Goal: Task Accomplishment & Management: Manage account settings

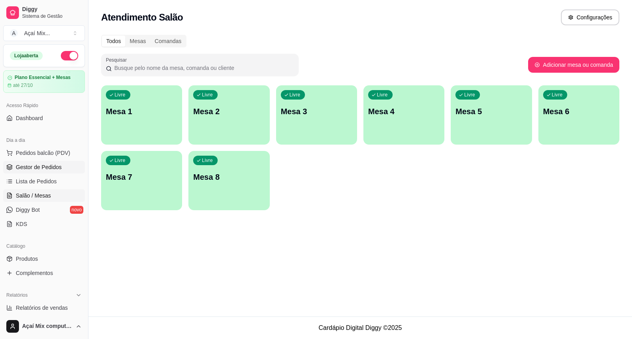
click at [20, 166] on span "Gestor de Pedidos" at bounding box center [39, 167] width 46 height 8
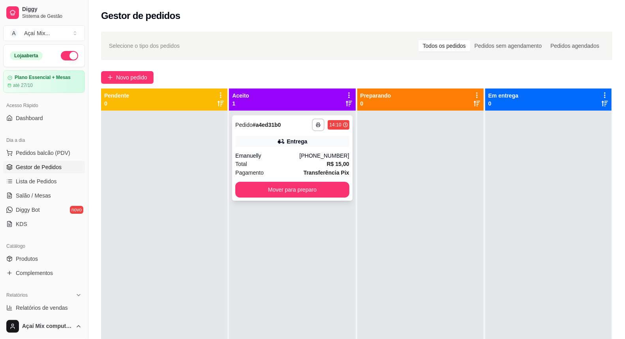
click at [265, 180] on div "**********" at bounding box center [292, 157] width 120 height 85
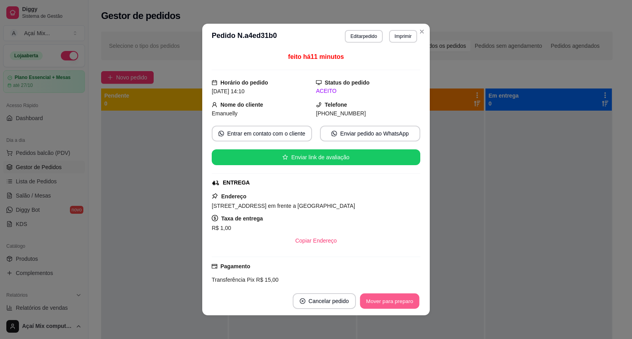
click at [369, 309] on button "Mover para preparo" at bounding box center [389, 301] width 59 height 15
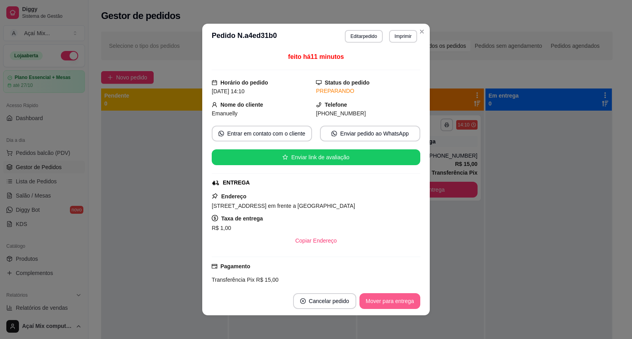
click at [392, 303] on button "Mover para entrega" at bounding box center [390, 301] width 61 height 16
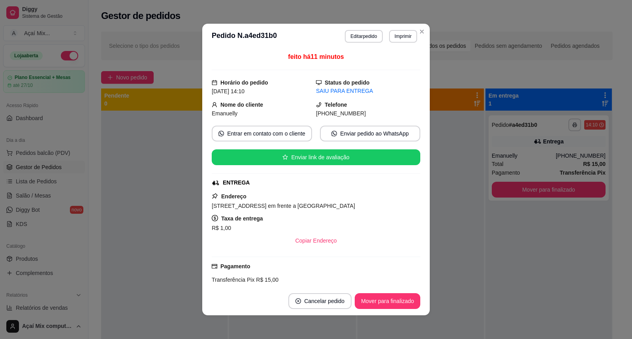
click at [392, 303] on button "Mover para finalizado" at bounding box center [388, 301] width 66 height 16
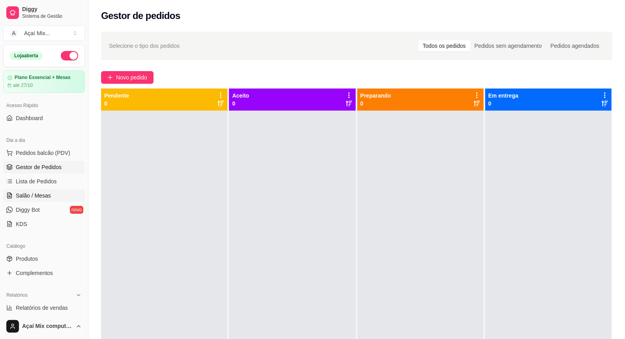
click at [47, 200] on link "Salão / Mesas" at bounding box center [44, 195] width 82 height 13
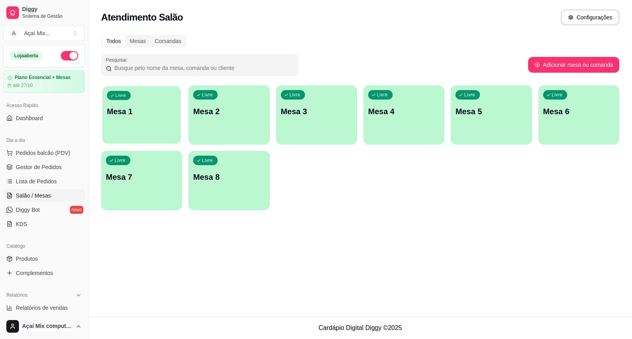
click at [137, 140] on div "button" at bounding box center [141, 138] width 79 height 9
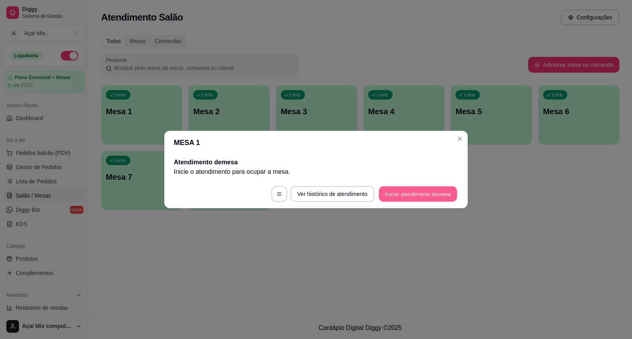
click at [445, 187] on button "Iniciar atendimento de mesa" at bounding box center [418, 193] width 78 height 15
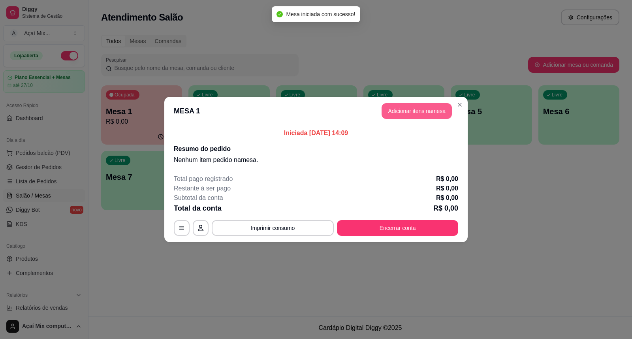
click at [421, 113] on button "Adicionar itens na mesa" at bounding box center [417, 111] width 70 height 16
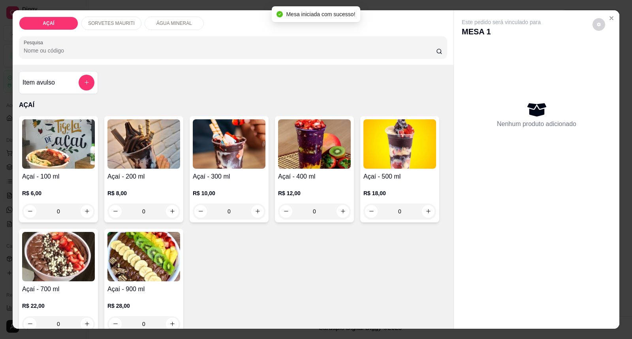
click at [254, 154] on img at bounding box center [229, 143] width 73 height 49
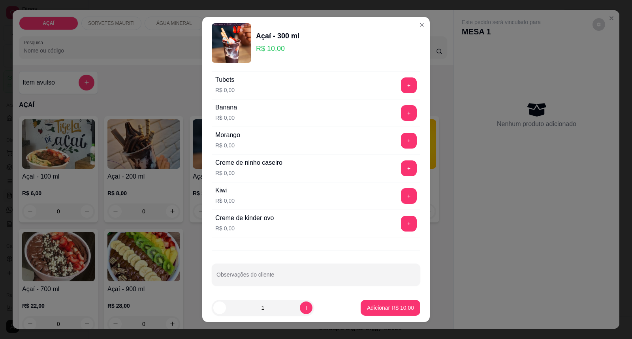
scroll to position [1028, 0]
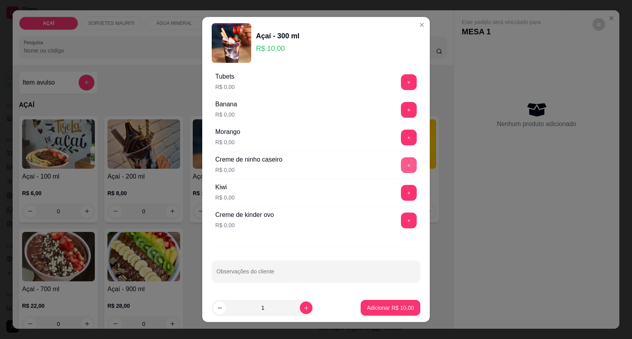
click at [401, 164] on button "+" at bounding box center [409, 165] width 16 height 16
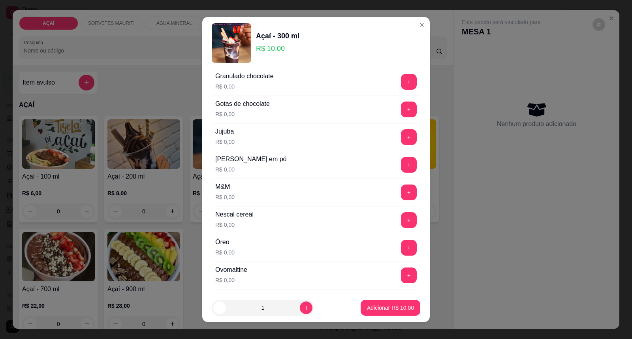
scroll to position [721, 0]
click at [401, 223] on button "+" at bounding box center [409, 221] width 16 height 16
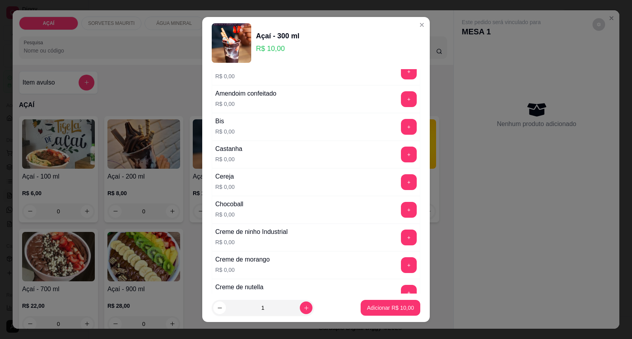
scroll to position [88, 0]
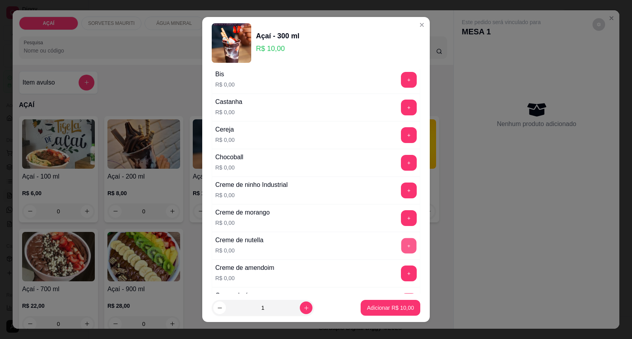
click at [401, 246] on button "+" at bounding box center [408, 245] width 15 height 15
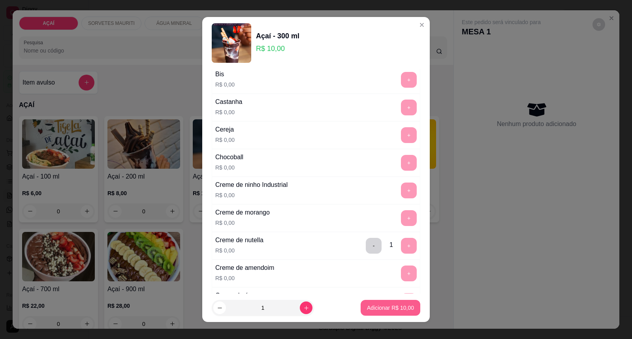
click at [386, 301] on button "Adicionar R$ 10,00" at bounding box center [391, 308] width 60 height 16
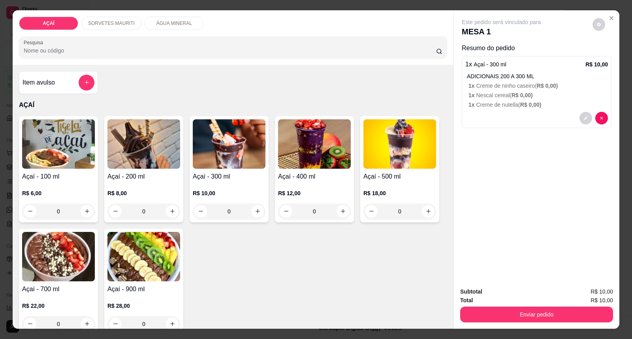
click at [233, 184] on div "R$ 10,00 0" at bounding box center [229, 200] width 73 height 38
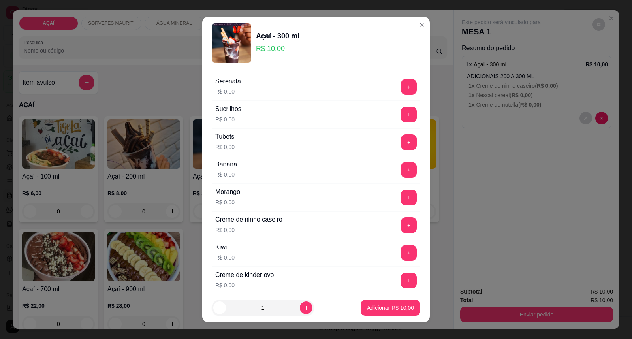
scroll to position [1009, 0]
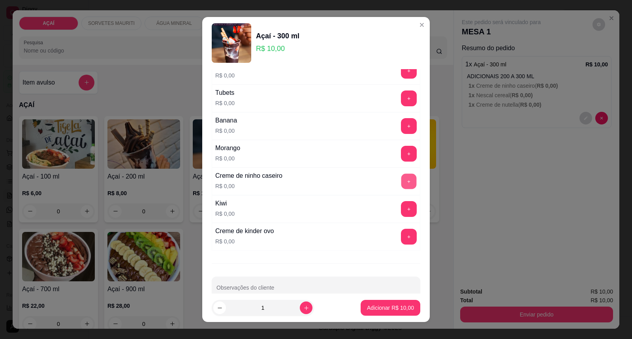
click at [401, 189] on button "+" at bounding box center [408, 181] width 15 height 15
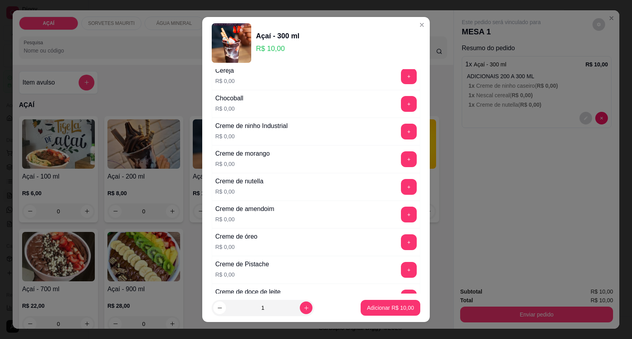
scroll to position [132, 0]
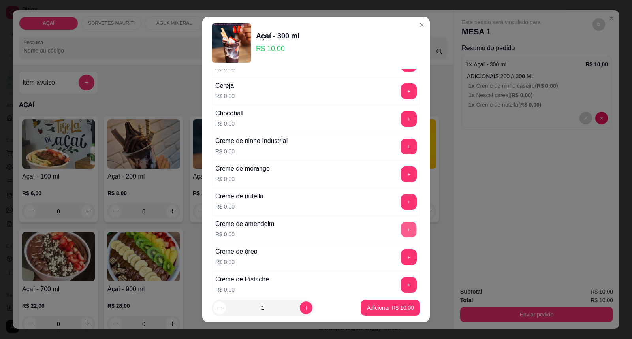
click at [401, 230] on button "+" at bounding box center [408, 229] width 15 height 15
click at [401, 202] on button "+" at bounding box center [409, 202] width 16 height 16
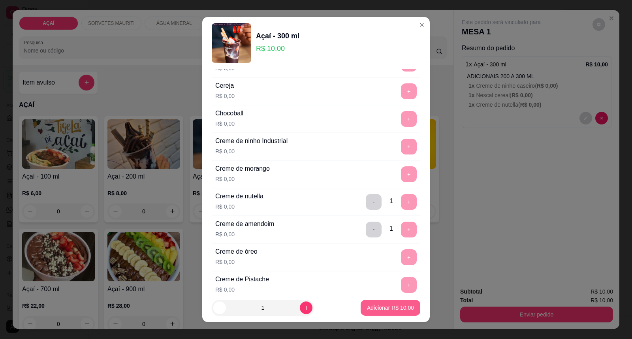
click at [390, 306] on p "Adicionar R$ 10,00" at bounding box center [390, 308] width 47 height 8
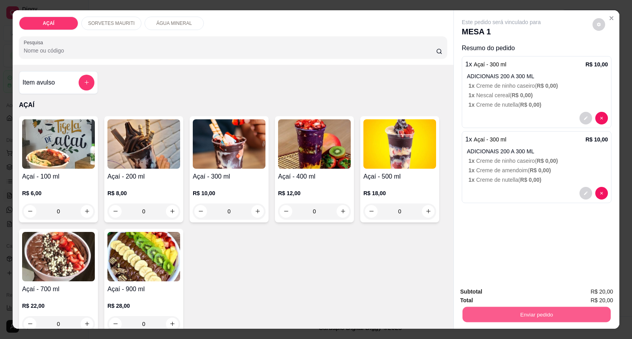
click at [503, 314] on button "Enviar pedido" at bounding box center [537, 314] width 148 height 15
click at [534, 294] on button "Registrar cliente" at bounding box center [540, 295] width 52 height 15
click at [534, 318] on button "Enviar pedido" at bounding box center [537, 314] width 148 height 15
click at [573, 298] on button "Enviar pedido" at bounding box center [592, 295] width 45 height 15
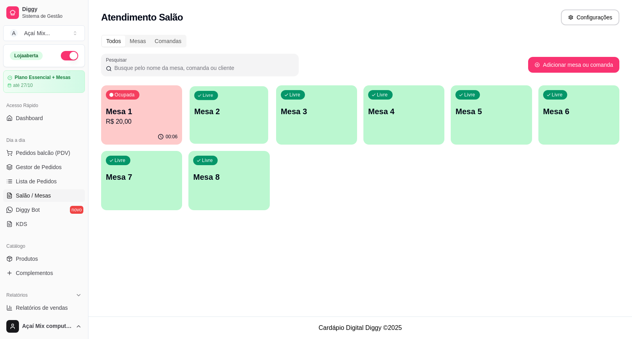
click at [203, 130] on div "Livre Mesa 2" at bounding box center [229, 110] width 79 height 48
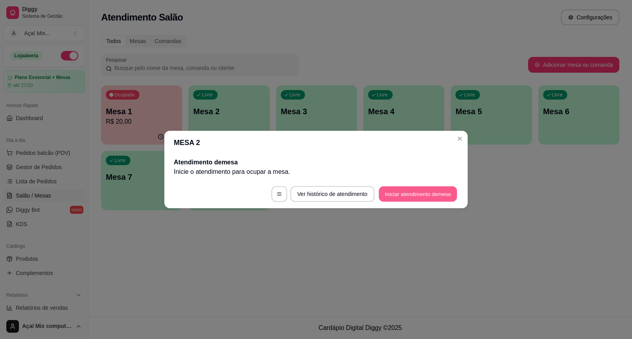
click at [405, 198] on button "Iniciar atendimento de mesa" at bounding box center [418, 193] width 78 height 15
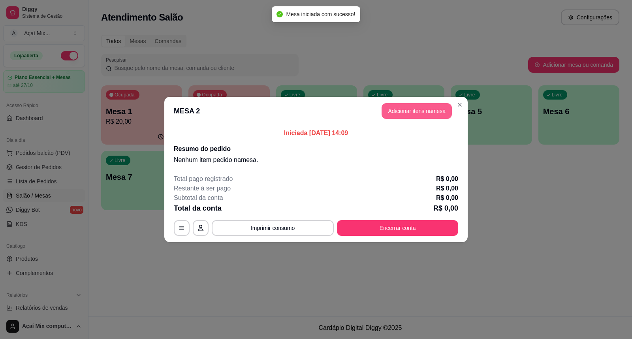
click at [423, 117] on button "Adicionar itens na mesa" at bounding box center [417, 111] width 70 height 16
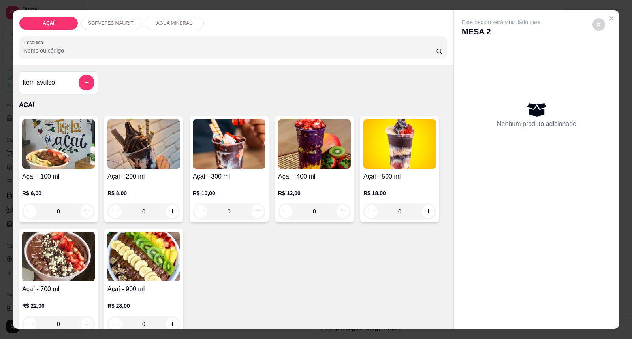
click at [308, 184] on div "R$ 12,00 0" at bounding box center [314, 200] width 73 height 38
click at [209, 178] on h4 "Açaí - 300 ml" at bounding box center [229, 176] width 73 height 9
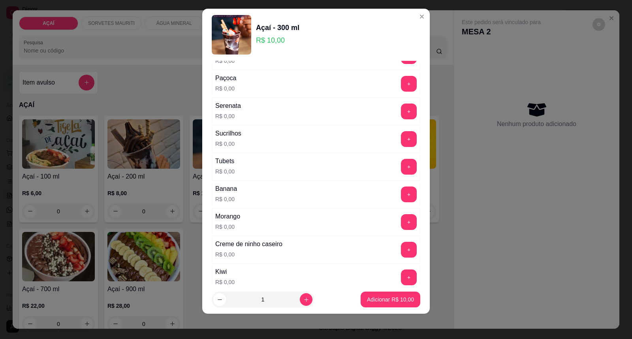
scroll to position [985, 0]
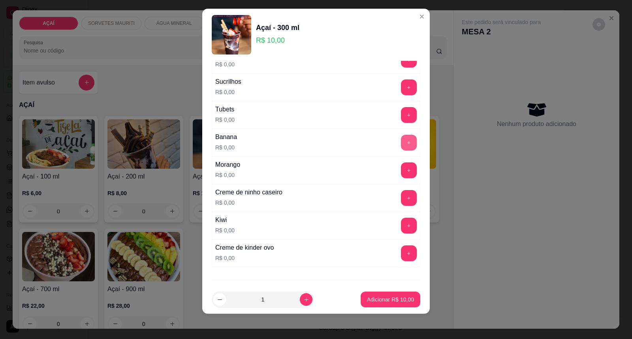
click at [401, 148] on button "+" at bounding box center [409, 143] width 16 height 16
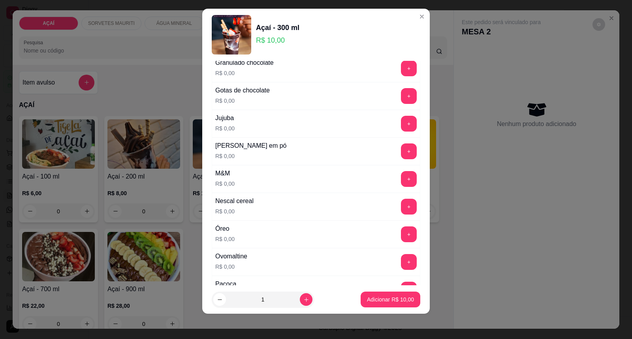
scroll to position [721, 0]
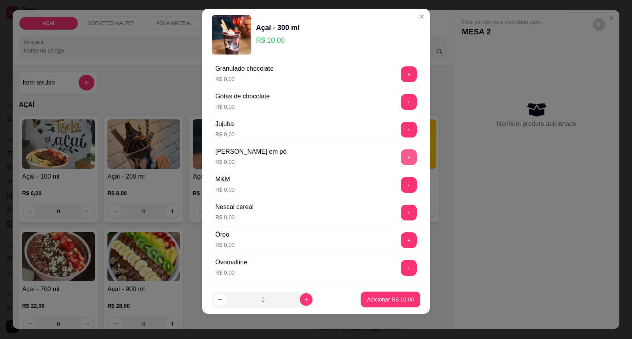
click at [401, 159] on button "+" at bounding box center [409, 157] width 16 height 16
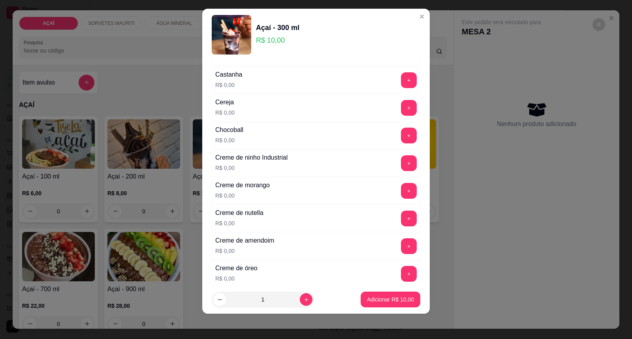
scroll to position [151, 0]
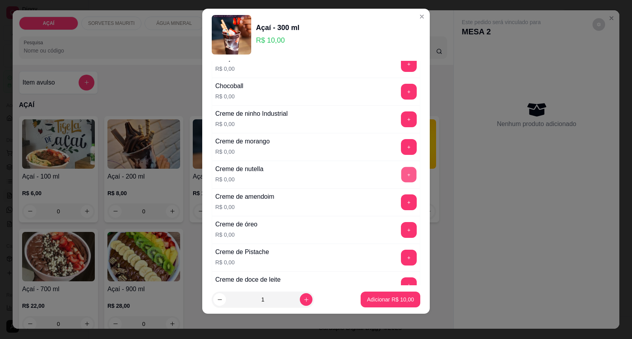
click at [401, 180] on button "+" at bounding box center [408, 174] width 15 height 15
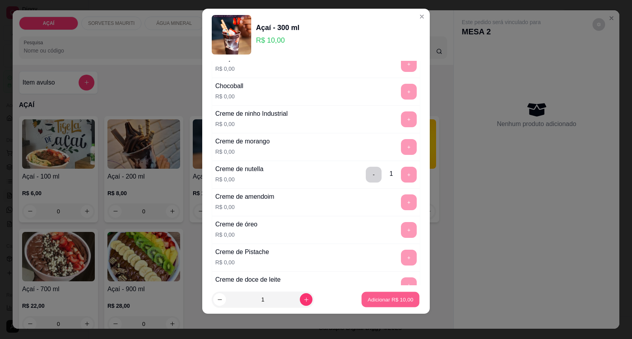
click at [377, 299] on p "Adicionar R$ 10,00" at bounding box center [391, 300] width 46 height 8
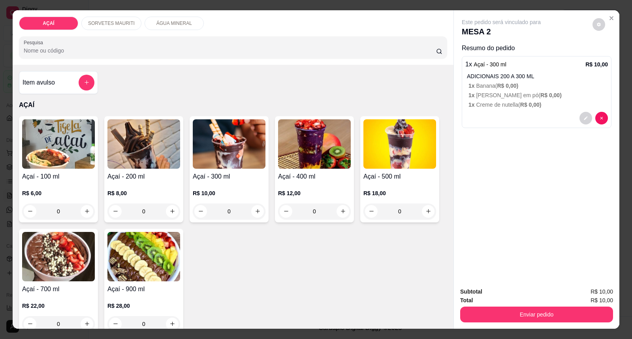
click at [235, 184] on div "R$ 10,00 0" at bounding box center [229, 200] width 73 height 38
click at [529, 97] on p "1 x Leite em pó ( R$ 0,00 )" at bounding box center [538, 95] width 139 height 8
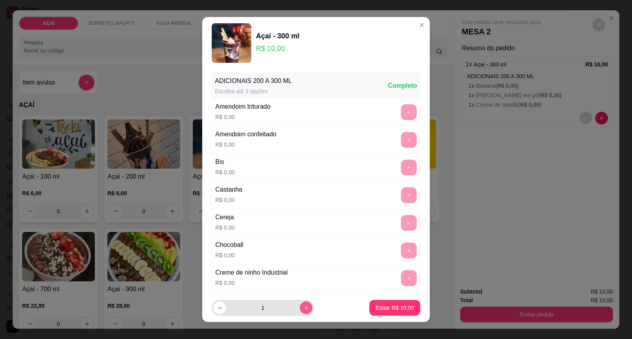
click at [303, 306] on icon "increase-product-quantity" at bounding box center [306, 308] width 6 height 6
type input "2"
click at [396, 306] on p "Editar R$ 20,00" at bounding box center [394, 308] width 37 height 8
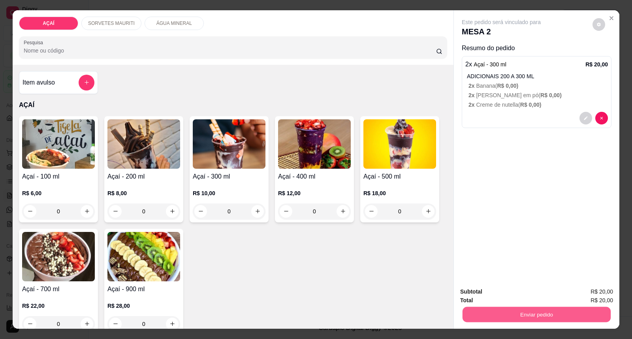
click at [495, 315] on button "Enviar pedido" at bounding box center [537, 314] width 148 height 15
click at [579, 294] on button "Enviar pedido" at bounding box center [592, 295] width 45 height 15
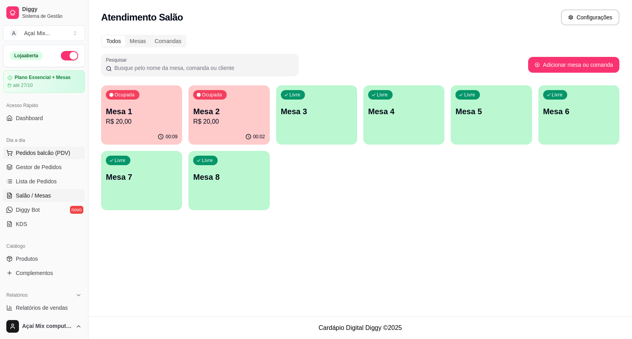
click at [41, 152] on span "Pedidos balcão (PDV)" at bounding box center [43, 153] width 55 height 8
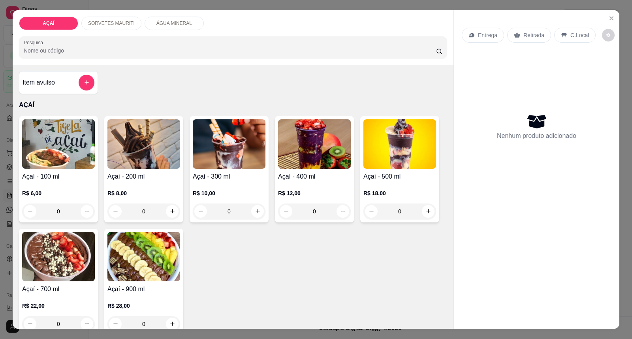
click at [153, 175] on h4 "Açaí - 200 ml" at bounding box center [143, 176] width 73 height 9
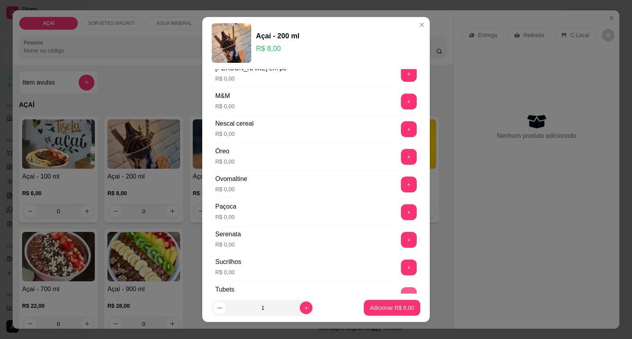
scroll to position [809, 0]
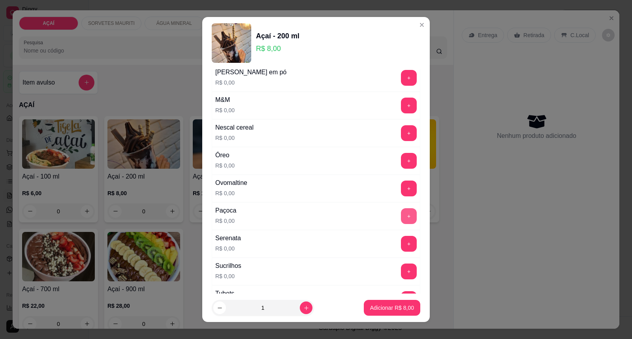
click at [401, 218] on button "+" at bounding box center [409, 216] width 16 height 16
click at [374, 311] on p "Adicionar R$ 8,00" at bounding box center [392, 308] width 44 height 8
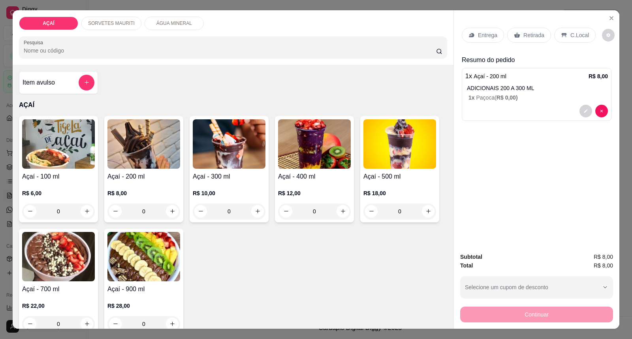
click at [487, 34] on p "Entrega" at bounding box center [487, 35] width 19 height 8
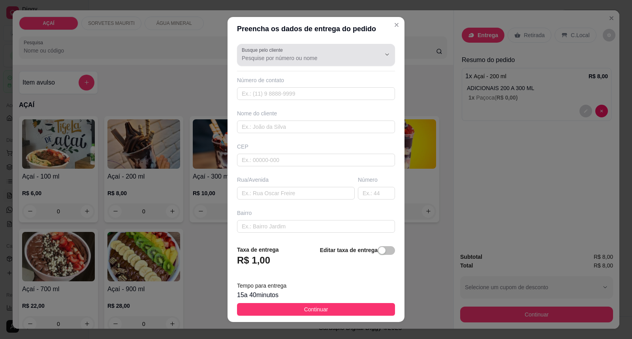
click at [309, 60] on input "Busque pelo cliente" at bounding box center [305, 58] width 126 height 8
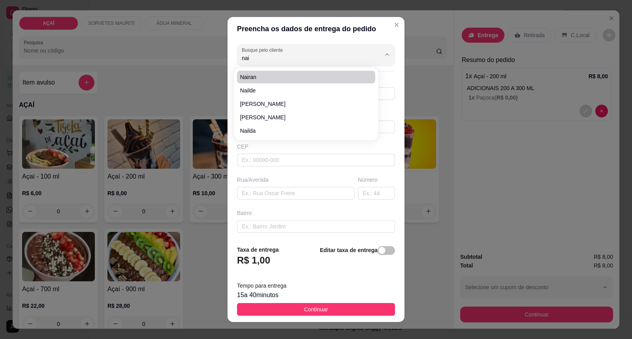
click at [261, 77] on span "nairan" at bounding box center [302, 77] width 124 height 8
type input "nairan"
type input "81121796"
type input "nairan"
type input "5752000000000"
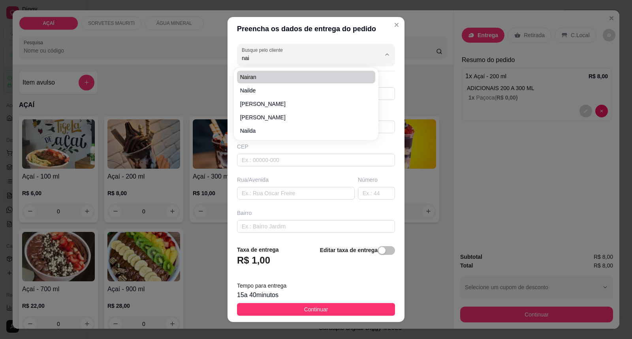
type input "a casa da mae de [PERSON_NAME]"
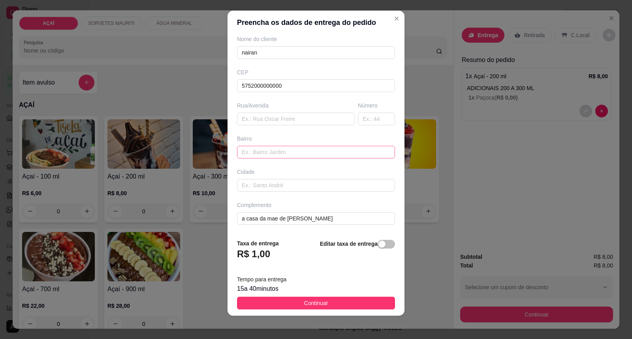
scroll to position [8, 0]
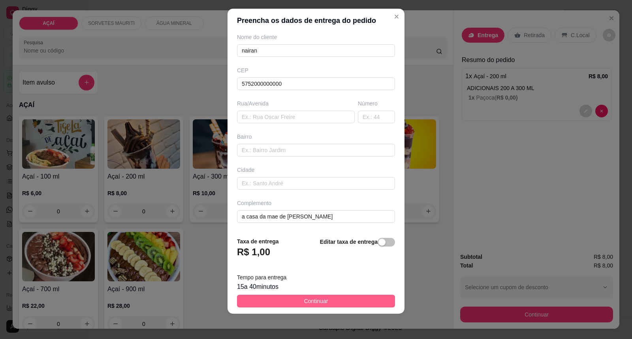
type input "nairan"
click at [355, 301] on button "Continuar" at bounding box center [316, 301] width 158 height 13
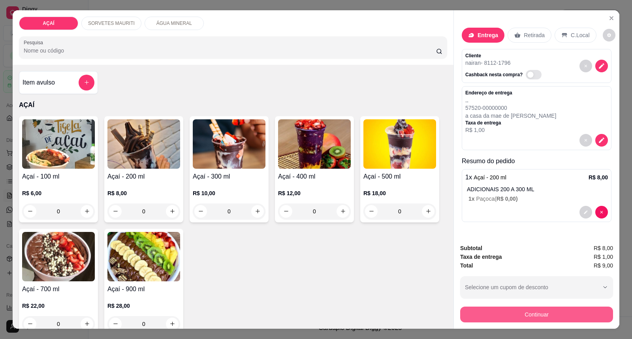
click at [521, 308] on button "Continuar" at bounding box center [536, 315] width 153 height 16
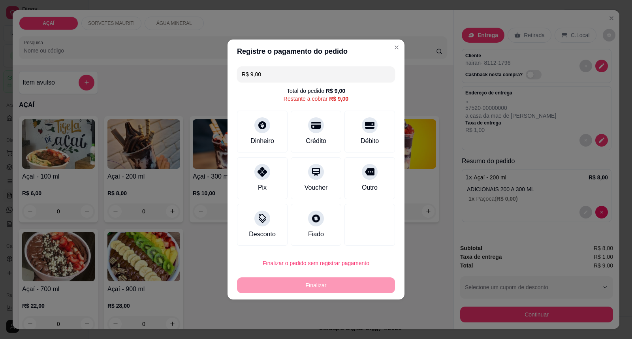
click at [269, 184] on div "Pix" at bounding box center [262, 178] width 51 height 42
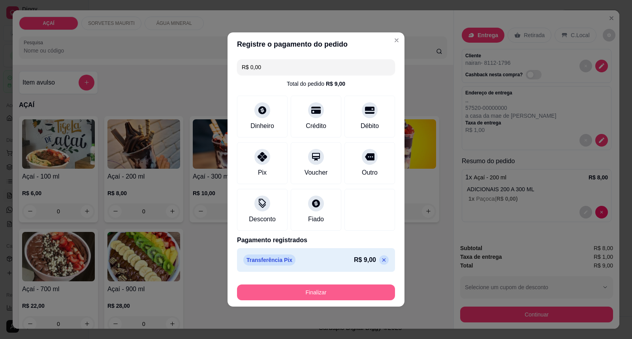
click at [310, 289] on button "Finalizar" at bounding box center [316, 292] width 158 height 16
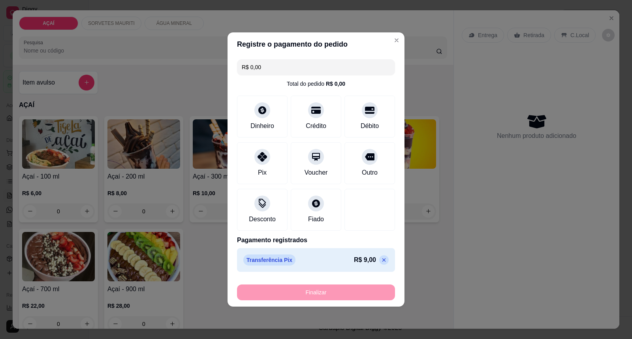
type input "-R$ 9,00"
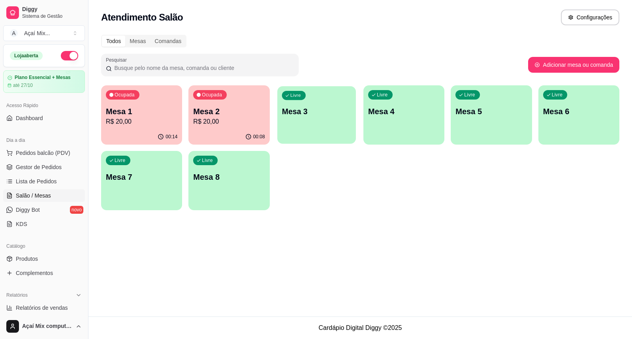
click at [294, 122] on div "Livre Mesa 3" at bounding box center [316, 110] width 79 height 48
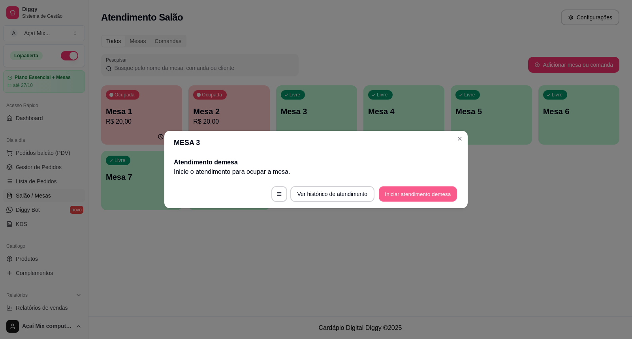
click at [389, 196] on button "Iniciar atendimento de mesa" at bounding box center [418, 193] width 78 height 15
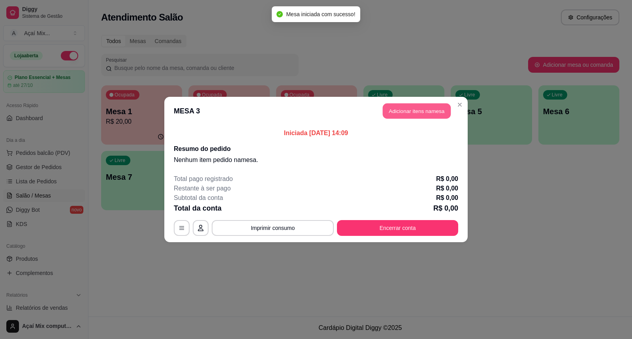
click at [405, 117] on button "Adicionar itens na mesa" at bounding box center [417, 111] width 68 height 15
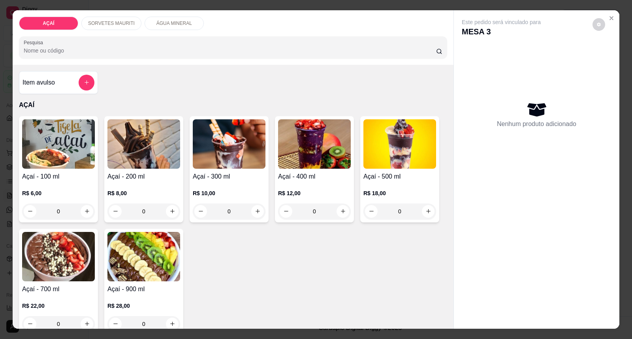
click at [124, 175] on h4 "Açaí - 200 ml" at bounding box center [143, 176] width 73 height 9
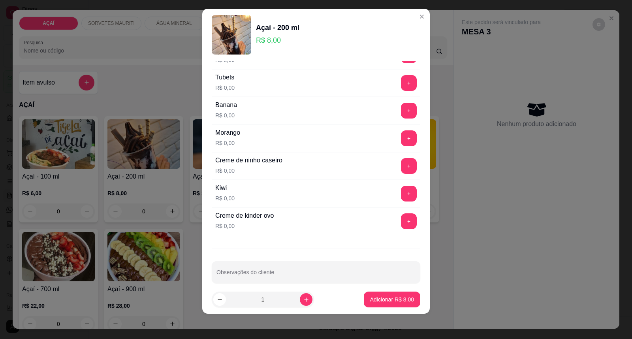
scroll to position [1028, 0]
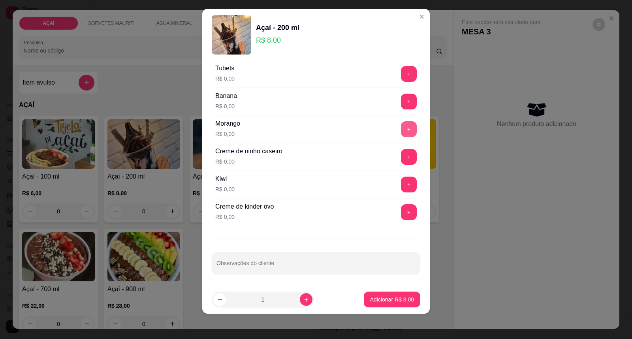
click at [401, 131] on button "+" at bounding box center [409, 129] width 16 height 16
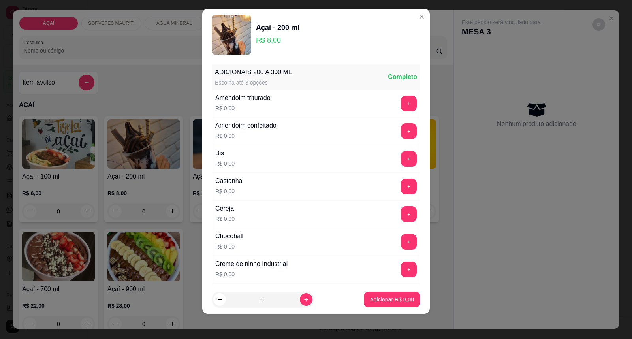
scroll to position [0, 0]
click at [401, 132] on button "+" at bounding box center [409, 132] width 16 height 16
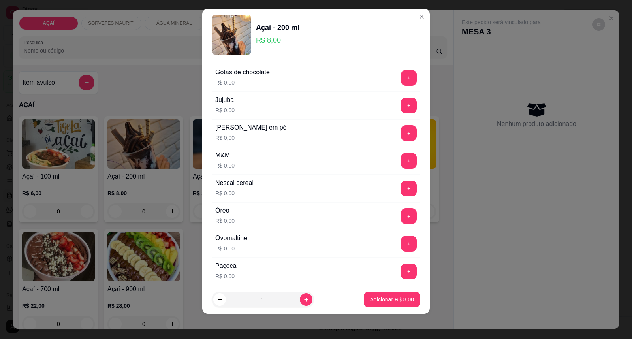
scroll to position [746, 0]
click at [401, 132] on button "+" at bounding box center [409, 132] width 16 height 16
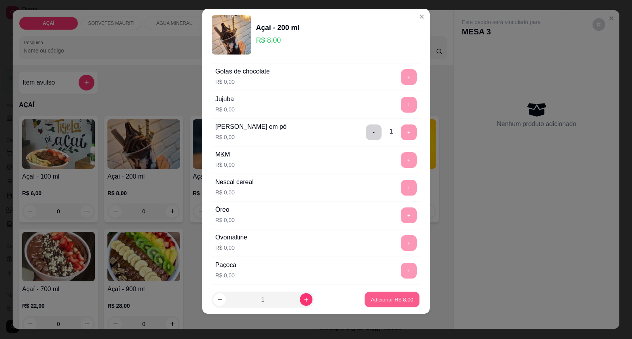
click at [389, 295] on button "Adicionar R$ 8,00" at bounding box center [392, 299] width 55 height 15
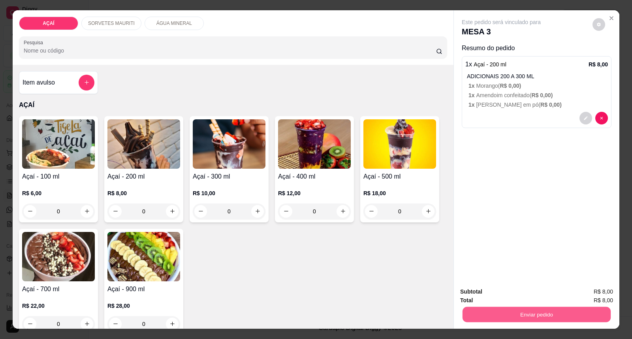
click at [467, 308] on button "Enviar pedido" at bounding box center [537, 314] width 148 height 15
click at [589, 296] on button "Enviar pedido" at bounding box center [592, 295] width 45 height 15
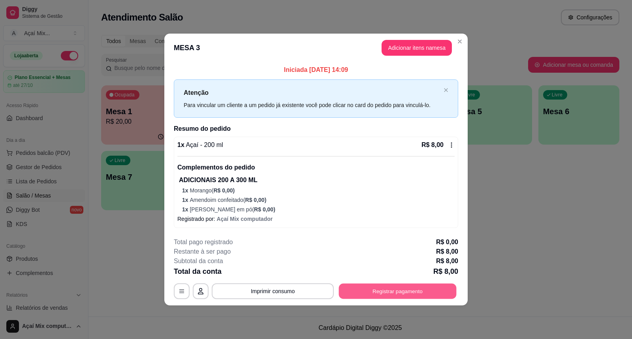
click at [430, 290] on button "Registrar pagamento" at bounding box center [398, 291] width 118 height 15
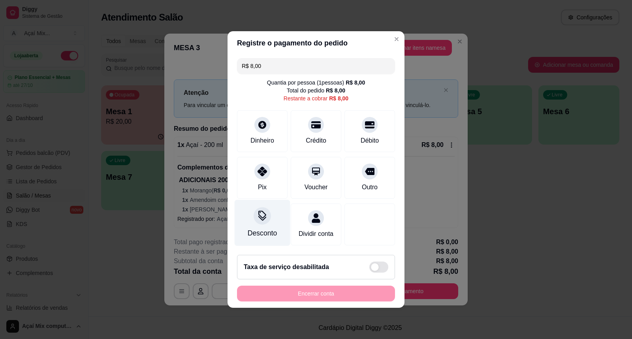
click at [273, 200] on div "Desconto" at bounding box center [263, 223] width 56 height 46
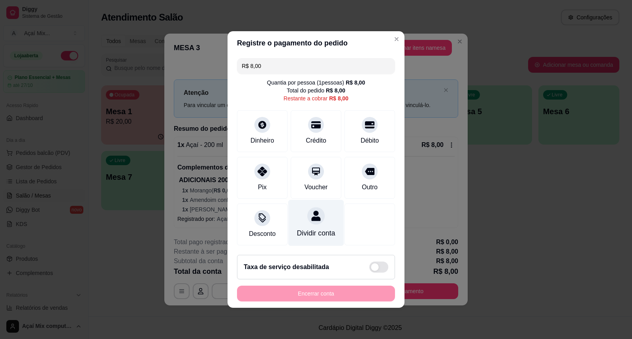
drag, startPoint x: 264, startPoint y: 158, endPoint x: 309, endPoint y: 227, distance: 82.2
click at [265, 164] on div at bounding box center [262, 172] width 16 height 16
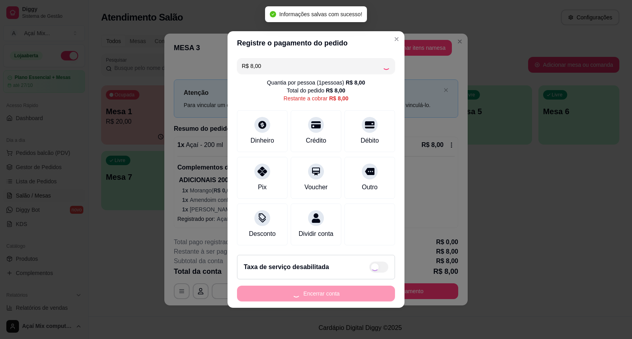
type input "R$ 0,00"
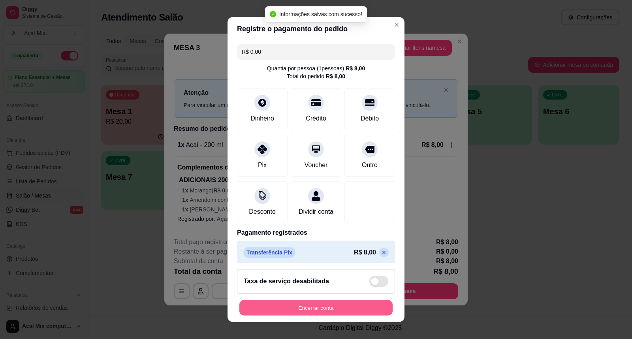
click at [354, 309] on button "Encerrar conta" at bounding box center [315, 307] width 153 height 15
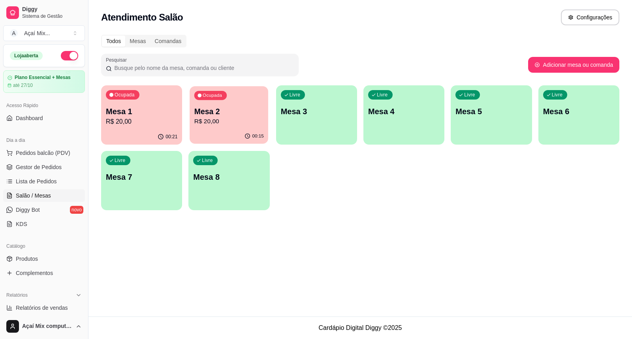
click at [222, 124] on p "R$ 20,00" at bounding box center [229, 121] width 70 height 9
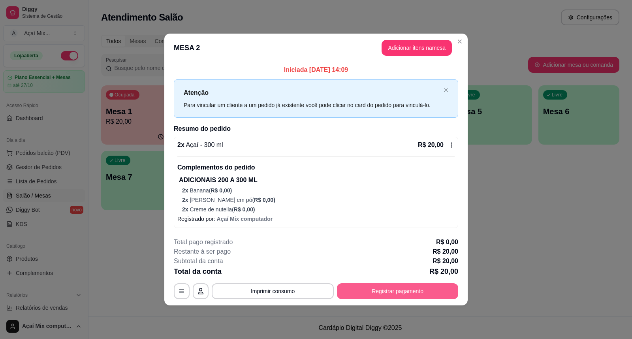
click at [393, 294] on button "Registrar pagamento" at bounding box center [397, 291] width 121 height 16
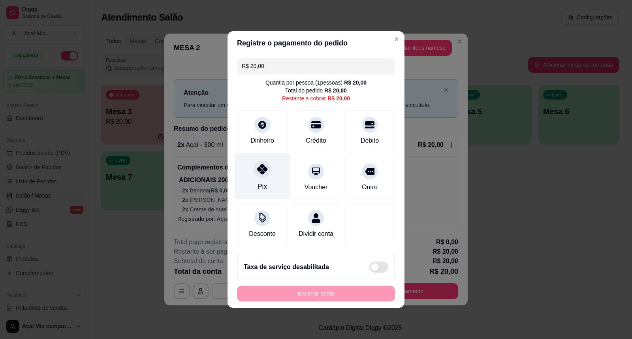
click at [274, 169] on div "Pix" at bounding box center [263, 176] width 56 height 46
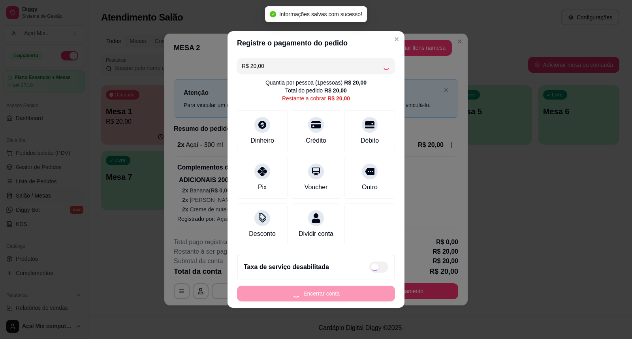
type input "R$ 0,00"
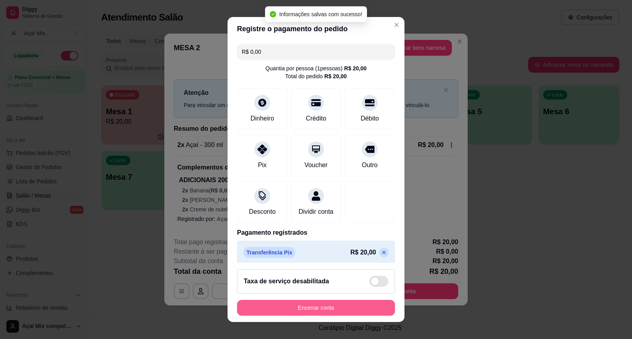
click at [320, 306] on button "Encerrar conta" at bounding box center [316, 308] width 158 height 16
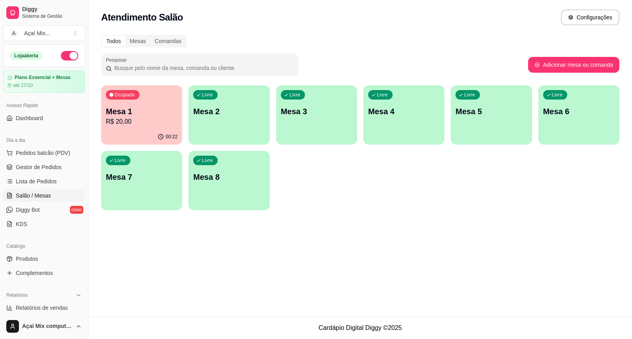
drag, startPoint x: 154, startPoint y: 85, endPoint x: 155, endPoint y: 90, distance: 4.8
click at [154, 88] on div "Todos Mesas Comandas Pesquisar Adicionar mesa ou comanda Ocupada Mesa 1 R$ 20,0…" at bounding box center [360, 125] width 544 height 190
click at [155, 94] on div "Ocupada Mesa 1 R$ 20,00" at bounding box center [141, 107] width 81 height 44
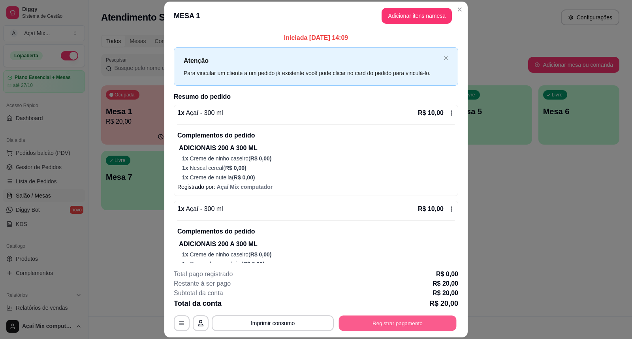
click at [356, 326] on button "Registrar pagamento" at bounding box center [398, 322] width 118 height 15
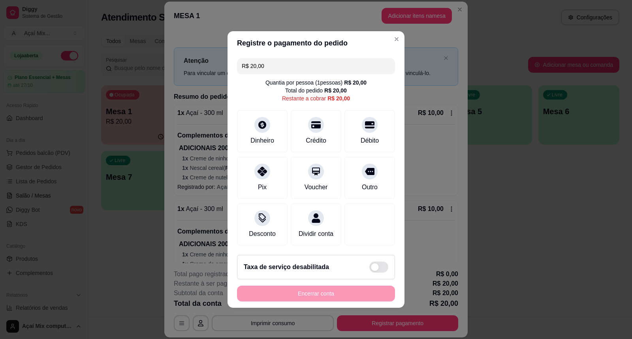
click at [277, 174] on div "Pix" at bounding box center [262, 178] width 51 height 42
type input "R$ 0,00"
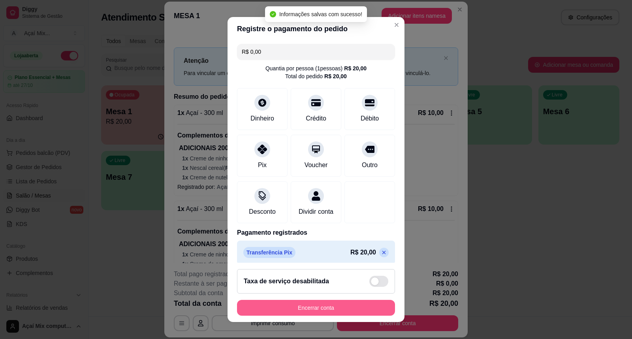
click at [330, 307] on button "Encerrar conta" at bounding box center [316, 308] width 158 height 16
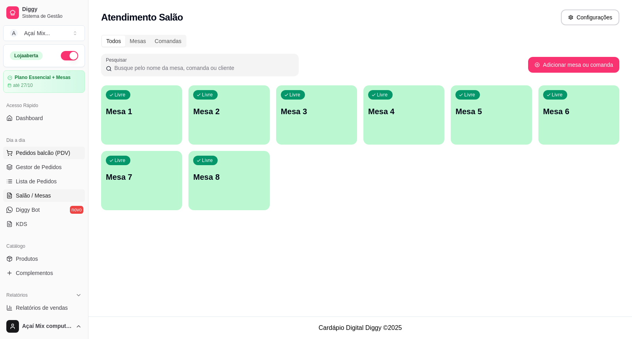
click at [61, 153] on span "Pedidos balcão (PDV)" at bounding box center [43, 153] width 55 height 8
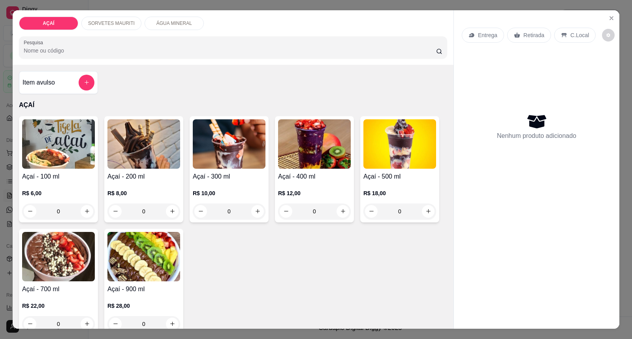
click at [176, 168] on div at bounding box center [143, 143] width 73 height 49
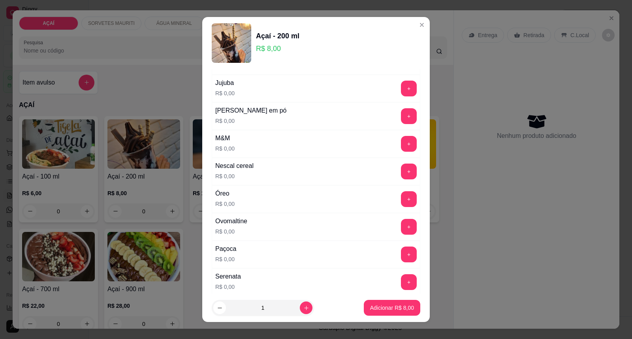
scroll to position [721, 0]
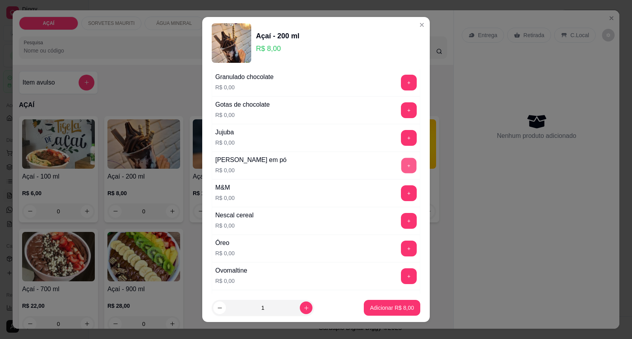
click at [401, 160] on button "+" at bounding box center [408, 165] width 15 height 15
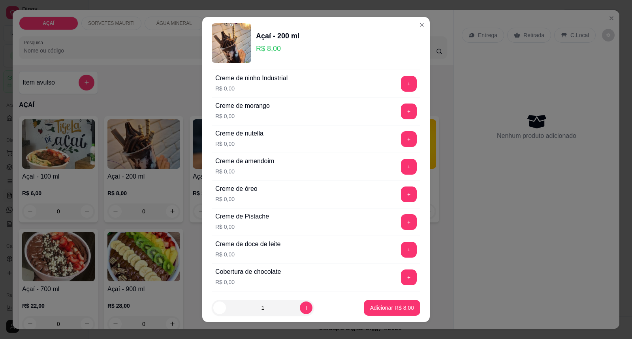
scroll to position [151, 0]
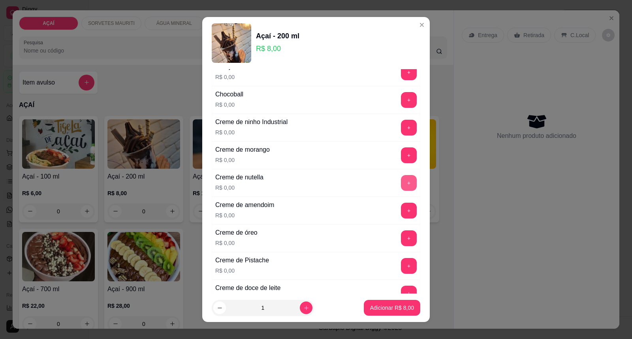
click at [401, 186] on button "+" at bounding box center [409, 183] width 16 height 16
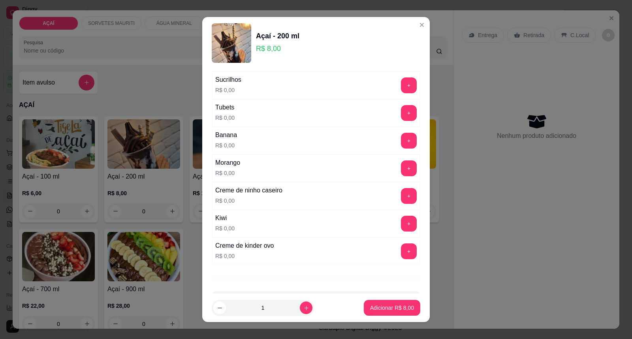
scroll to position [1028, 0]
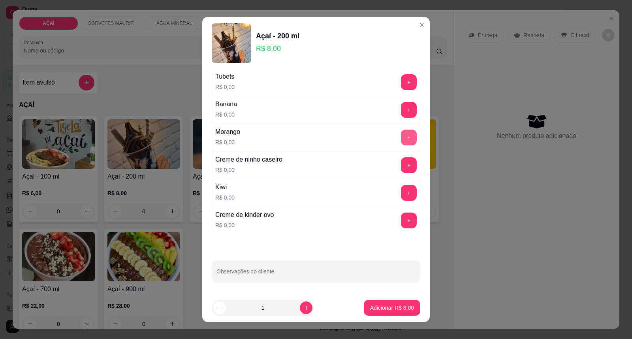
click at [401, 139] on button "+" at bounding box center [409, 138] width 16 height 16
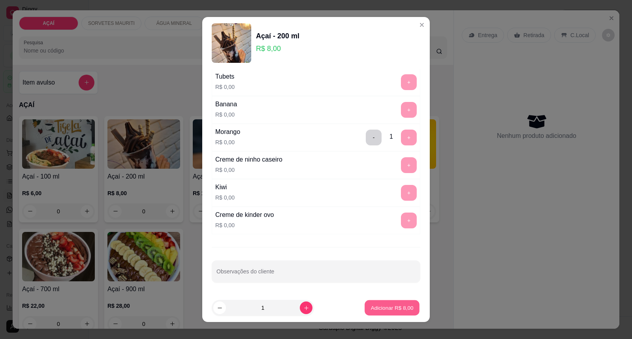
click at [392, 305] on p "Adicionar R$ 8,00" at bounding box center [392, 308] width 43 height 8
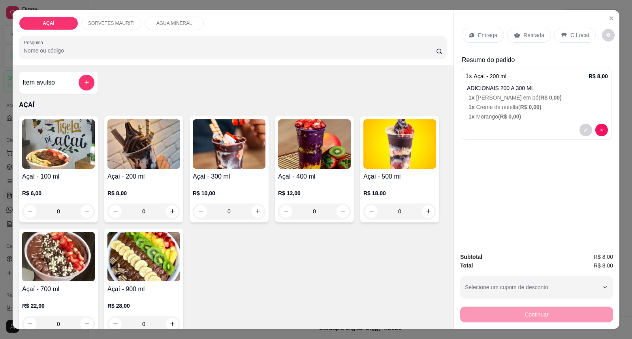
click at [476, 30] on div "Entrega" at bounding box center [483, 35] width 42 height 15
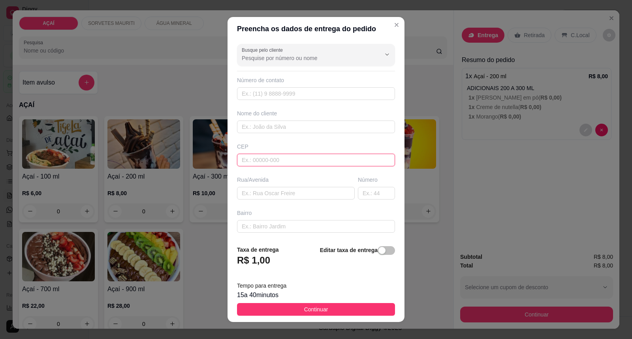
click at [322, 160] on input "text" at bounding box center [316, 160] width 158 height 13
type input "57520000"
type input "Maravilha"
type input "57520000000"
type input "8126-6953"
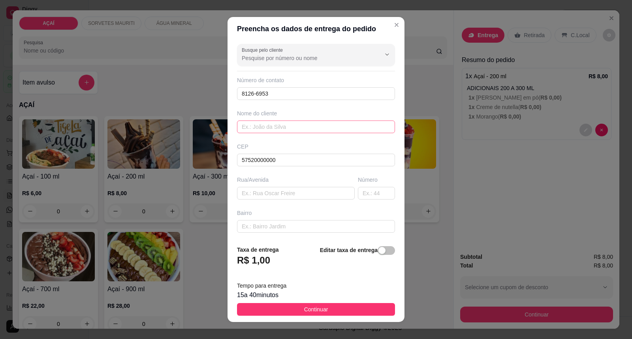
drag, startPoint x: 288, startPoint y: 130, endPoint x: 227, endPoint y: 54, distance: 97.9
click at [281, 126] on div "Busque pelo cliente Número de contato 8126-6953 Nome do cliente CEP 57520000000…" at bounding box center [316, 140] width 177 height 198
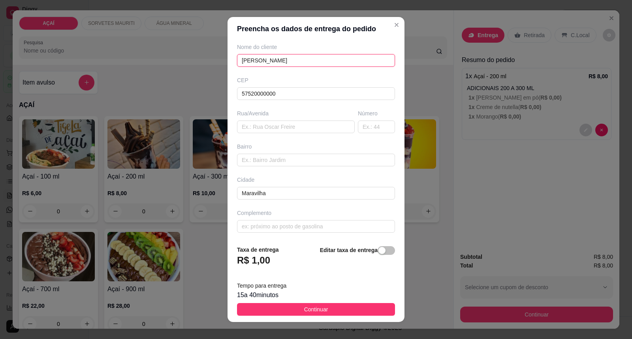
scroll to position [68, 0]
type input "[PERSON_NAME]"
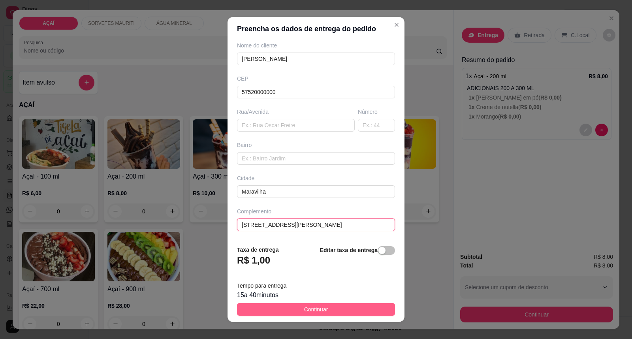
type input "[STREET_ADDRESS][PERSON_NAME]"
click at [332, 310] on button "Continuar" at bounding box center [316, 309] width 158 height 13
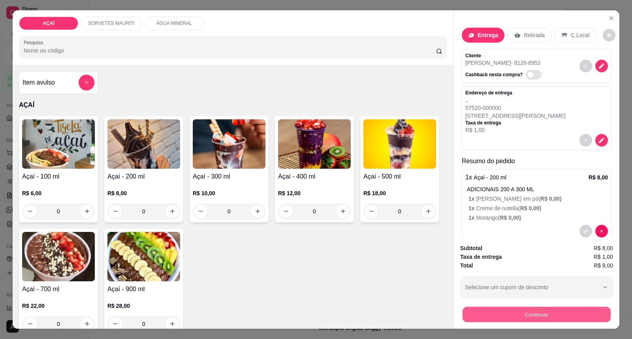
click at [546, 312] on button "Continuar" at bounding box center [537, 314] width 148 height 15
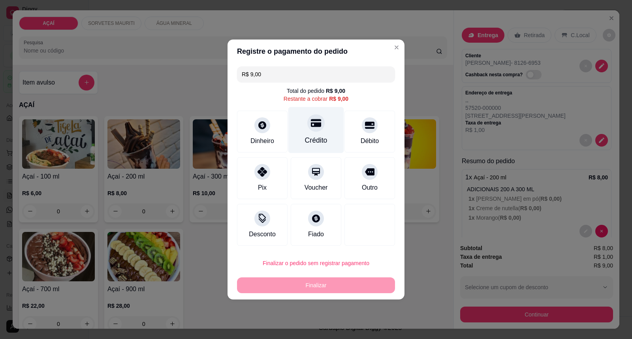
click at [311, 132] on div "Crédito" at bounding box center [316, 130] width 56 height 46
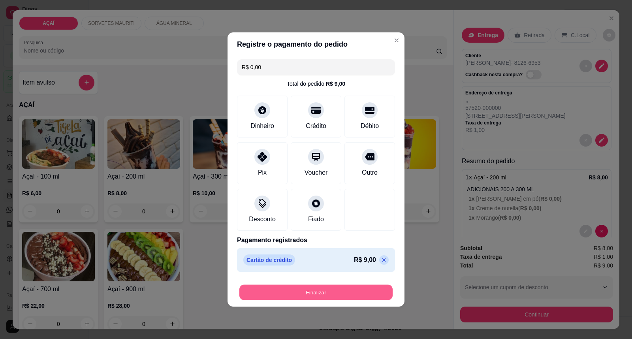
click at [341, 296] on button "Finalizar" at bounding box center [315, 292] width 153 height 15
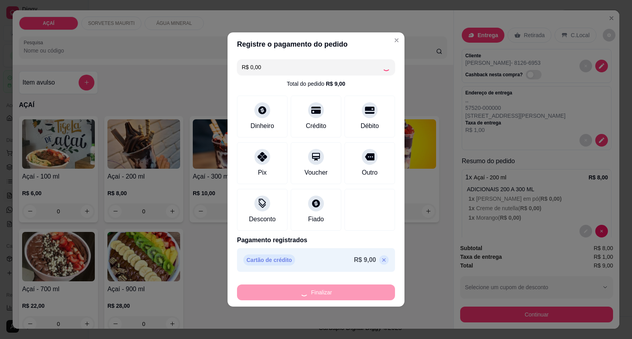
type input "-R$ 9,00"
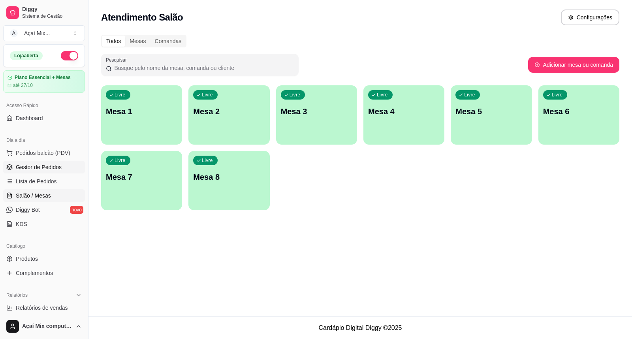
click at [58, 172] on link "Gestor de Pedidos" at bounding box center [44, 167] width 82 height 13
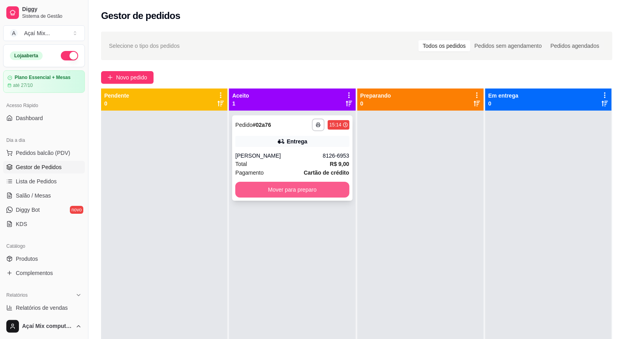
click at [306, 183] on button "Mover para preparo" at bounding box center [292, 190] width 114 height 16
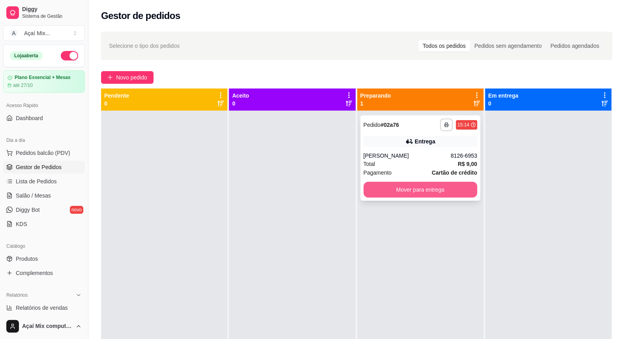
click at [431, 191] on button "Mover para entrega" at bounding box center [421, 190] width 114 height 16
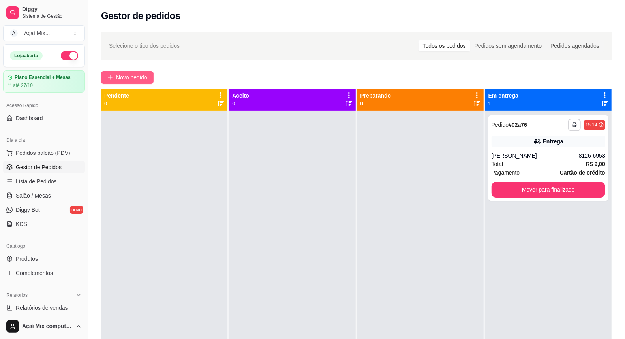
click at [136, 76] on span "Novo pedido" at bounding box center [131, 77] width 31 height 9
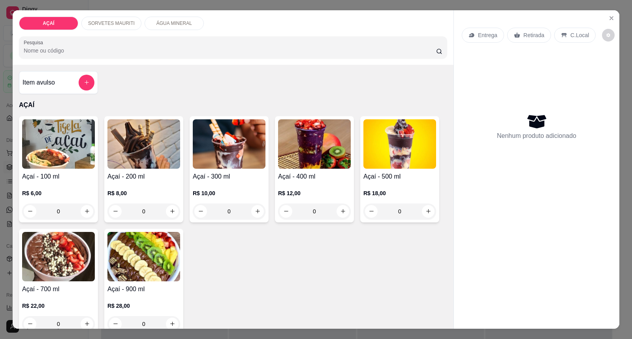
click at [153, 176] on h4 "Açaí - 200 ml" at bounding box center [143, 176] width 73 height 9
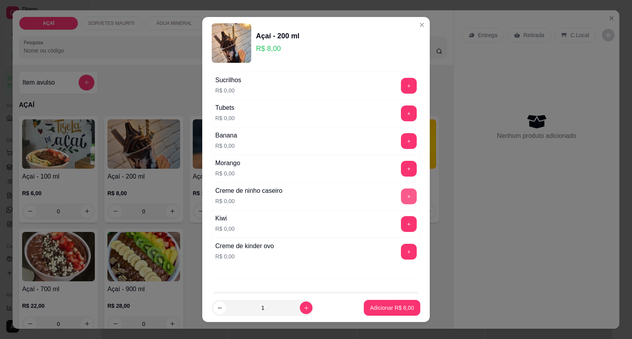
scroll to position [1028, 0]
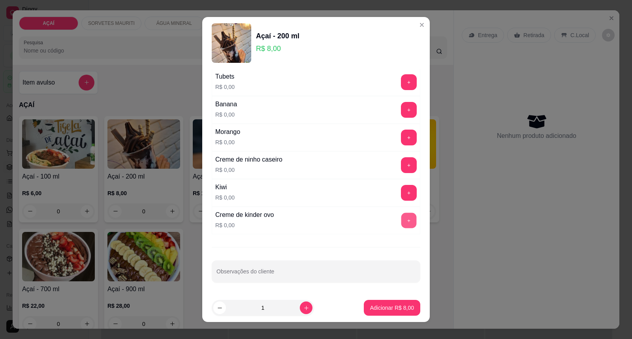
click at [401, 223] on button "+" at bounding box center [408, 220] width 15 height 15
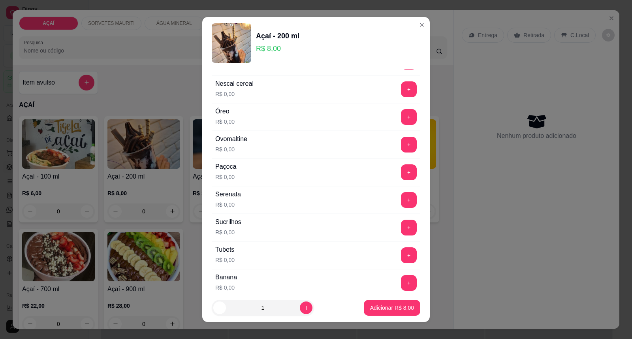
scroll to position [809, 0]
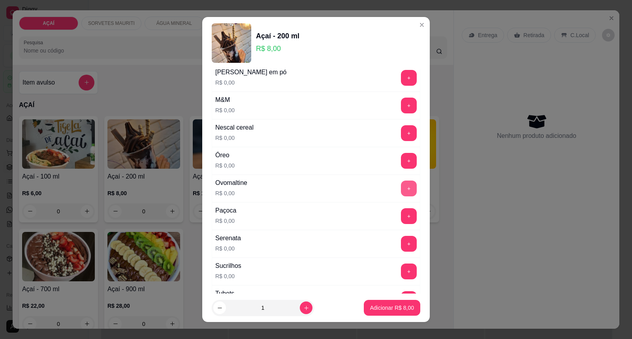
click at [401, 190] on button "+" at bounding box center [409, 189] width 16 height 16
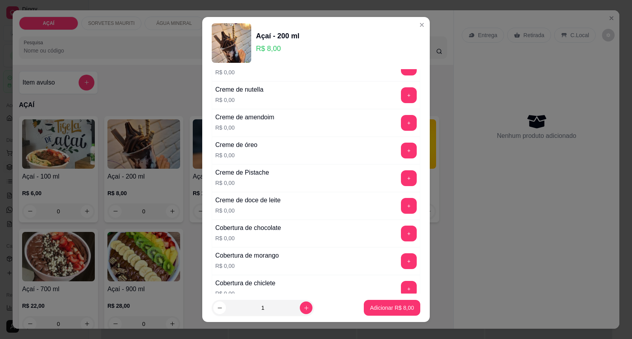
scroll to position [194, 0]
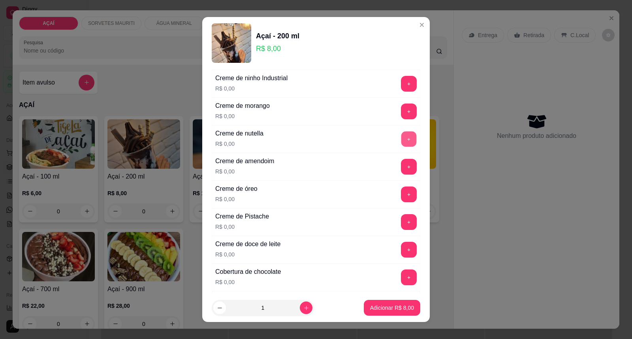
click at [401, 136] on button "+" at bounding box center [408, 139] width 15 height 15
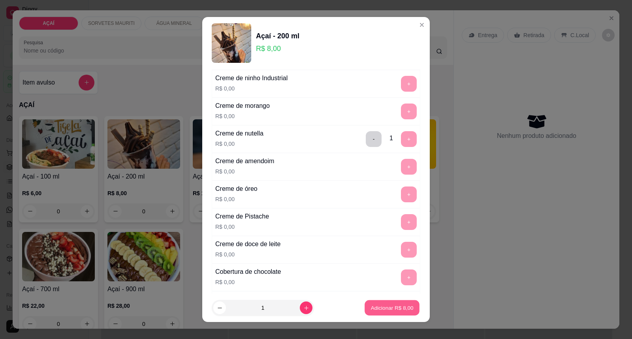
click at [389, 303] on button "Adicionar R$ 8,00" at bounding box center [392, 307] width 55 height 15
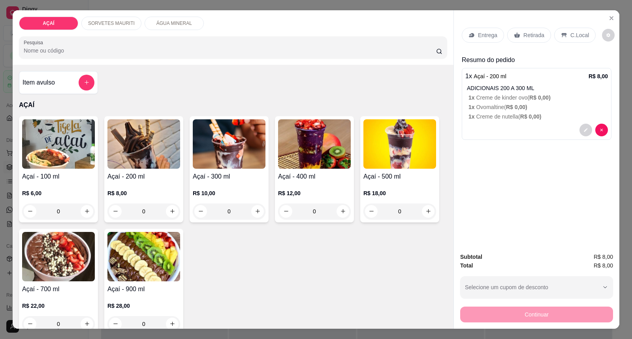
click at [479, 36] on p "Entrega" at bounding box center [487, 35] width 19 height 8
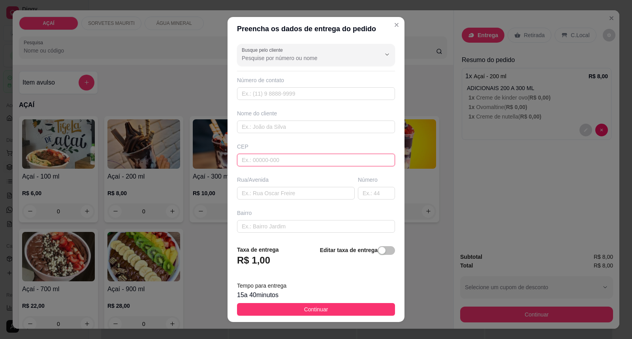
click at [367, 162] on input "text" at bounding box center [316, 160] width 158 height 13
type input "57520000"
type input "Maravilha"
type input "575200000000"
type input "8883-9180"
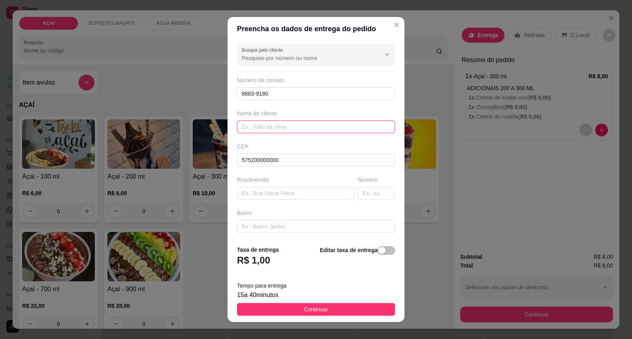
drag, startPoint x: 366, startPoint y: 128, endPoint x: 322, endPoint y: 131, distance: 44.0
click at [358, 130] on input "text" at bounding box center [316, 126] width 158 height 13
click at [280, 123] on input "text" at bounding box center [316, 126] width 158 height 13
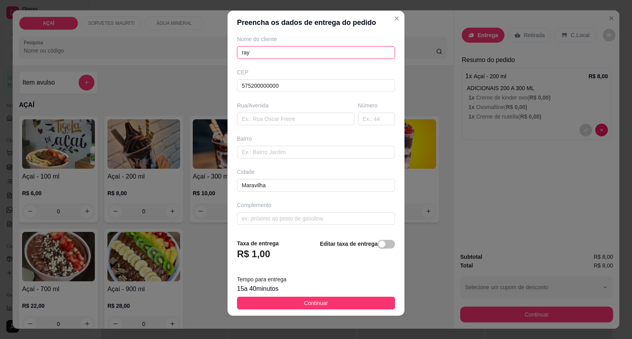
scroll to position [8, 0]
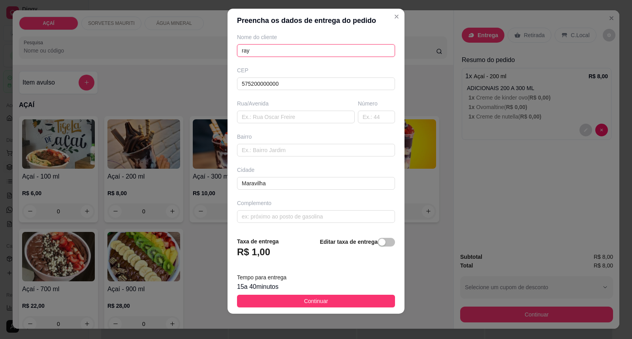
type input "ray"
type input "Rua Padre [PERSON_NAME]"
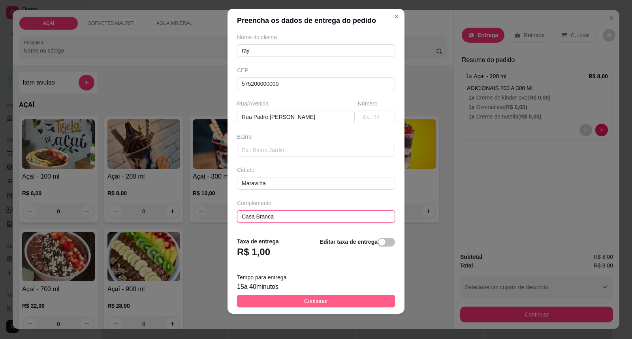
type input "Casa Branca"
click at [377, 305] on button "Continuar" at bounding box center [316, 301] width 158 height 13
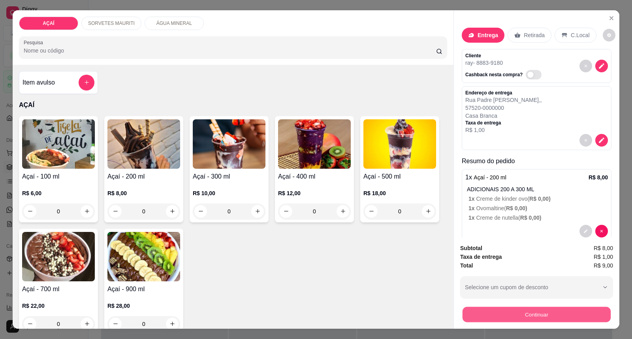
click at [499, 322] on button "Continuar" at bounding box center [537, 314] width 148 height 15
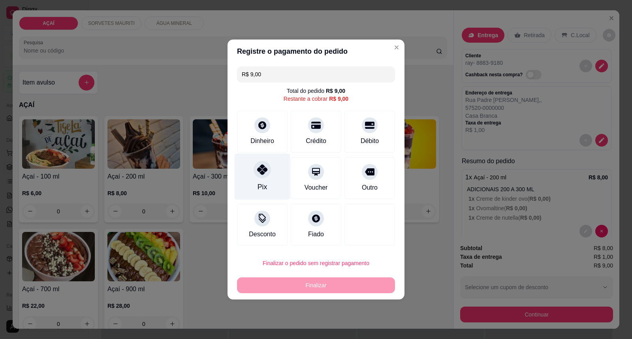
click at [252, 190] on div "Pix" at bounding box center [263, 177] width 56 height 46
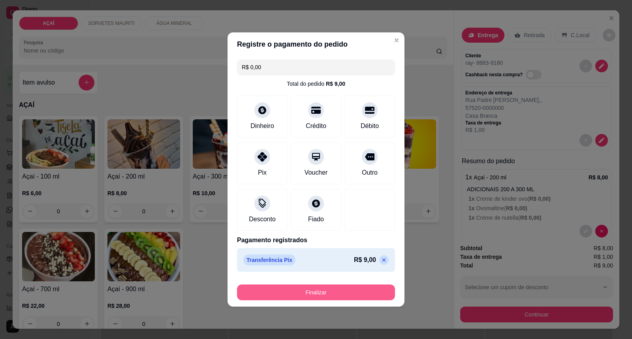
click at [342, 294] on button "Finalizar" at bounding box center [316, 292] width 158 height 16
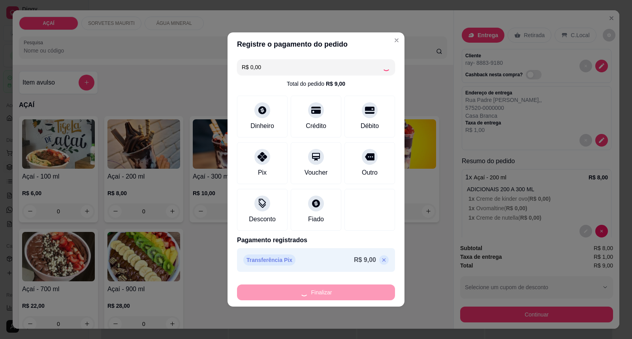
type input "-R$ 9,00"
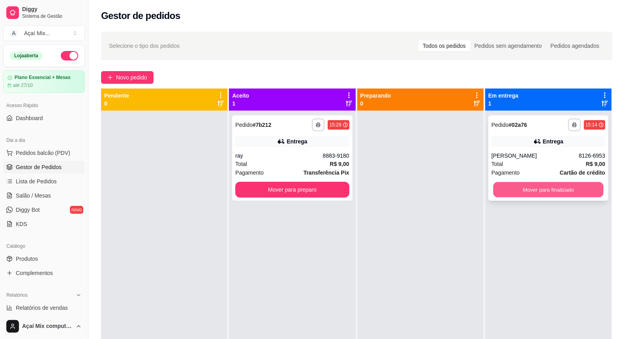
click at [574, 185] on button "Mover para finalizado" at bounding box center [548, 189] width 111 height 15
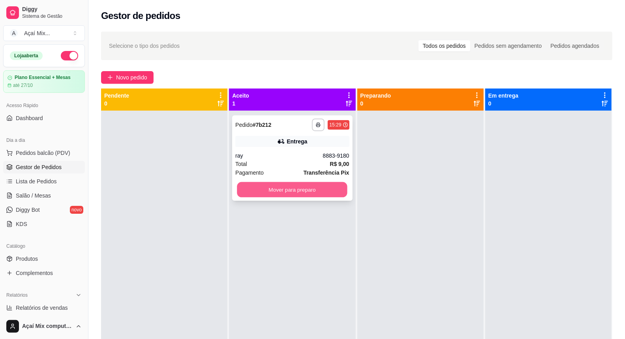
click at [254, 193] on button "Mover para preparo" at bounding box center [292, 189] width 111 height 15
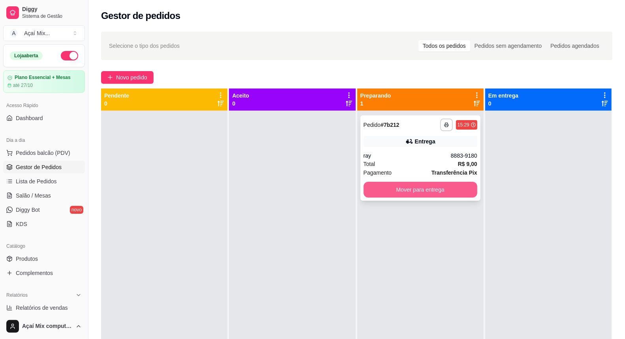
click at [452, 190] on button "Mover para entrega" at bounding box center [421, 190] width 114 height 16
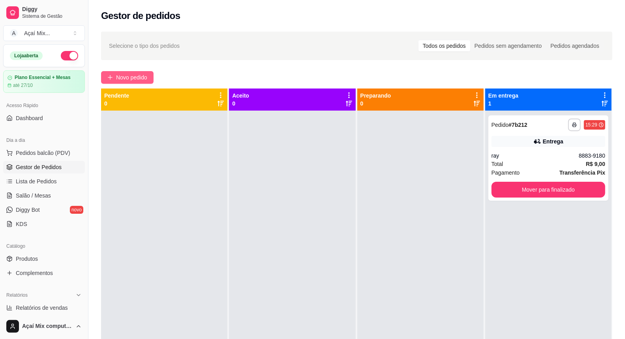
click at [126, 78] on span "Novo pedido" at bounding box center [131, 77] width 31 height 9
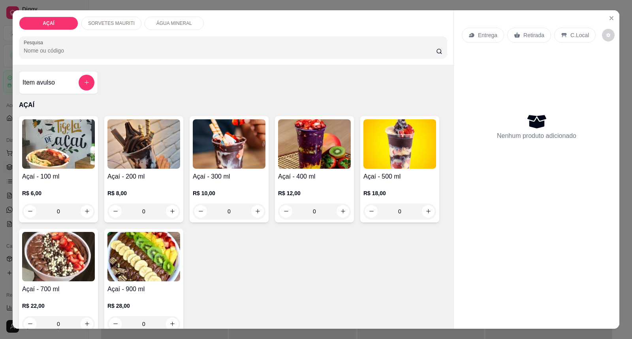
click at [294, 151] on img at bounding box center [314, 143] width 73 height 49
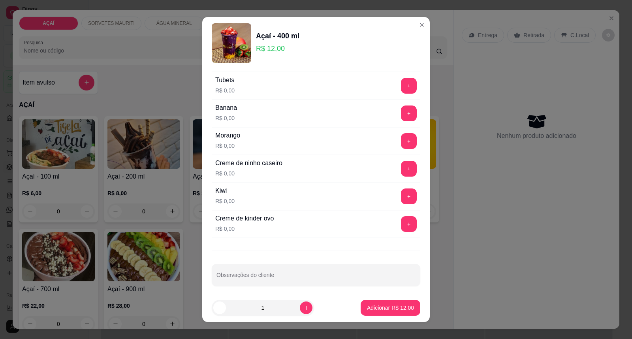
scroll to position [1028, 0]
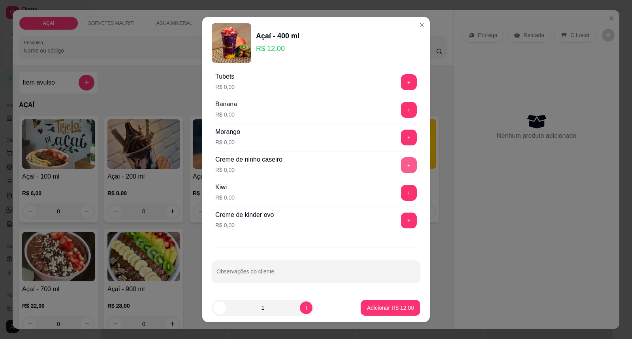
click at [401, 168] on button "+" at bounding box center [409, 165] width 16 height 16
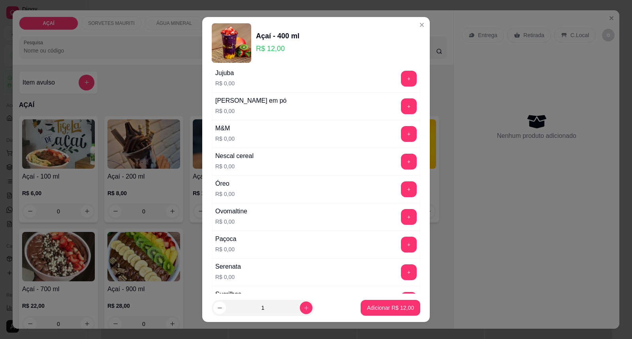
scroll to position [765, 0]
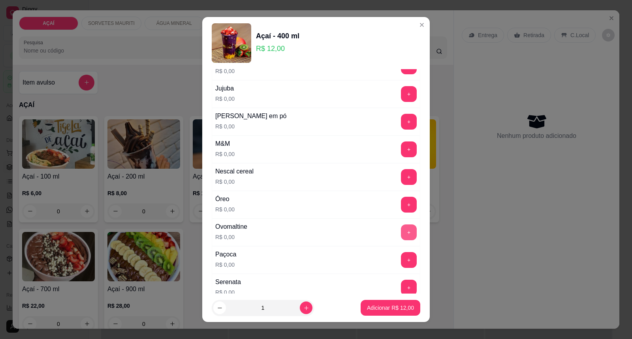
click at [401, 231] on button "+" at bounding box center [409, 232] width 16 height 16
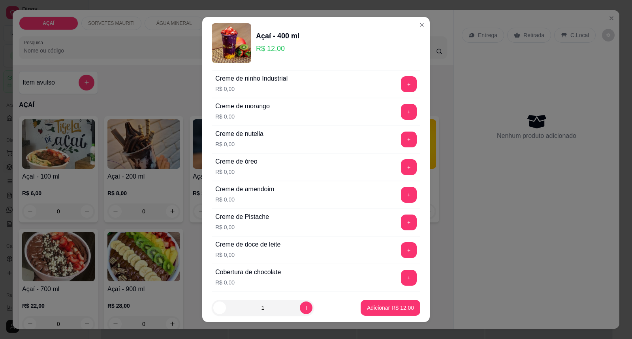
scroll to position [194, 0]
click at [401, 250] on button "+" at bounding box center [409, 250] width 16 height 16
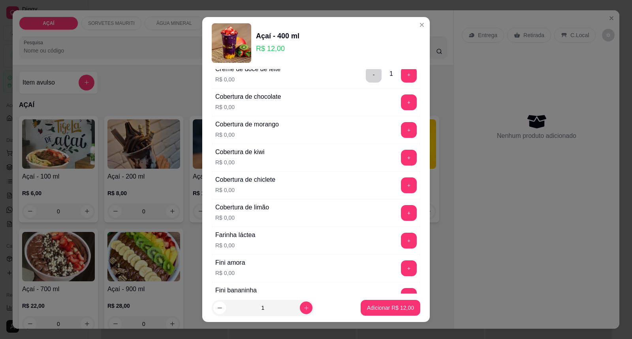
scroll to position [370, 0]
click at [401, 107] on button "+" at bounding box center [409, 102] width 16 height 16
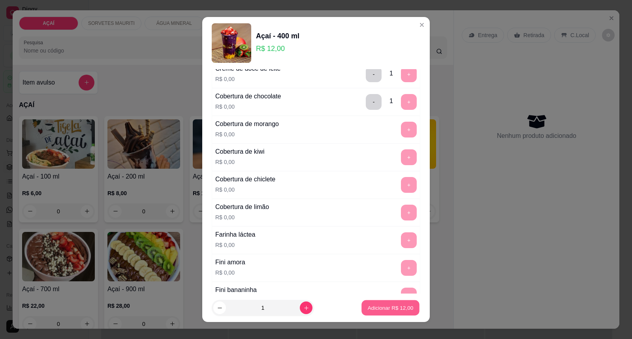
click at [395, 307] on p "Adicionar R$ 12,00" at bounding box center [391, 308] width 46 height 8
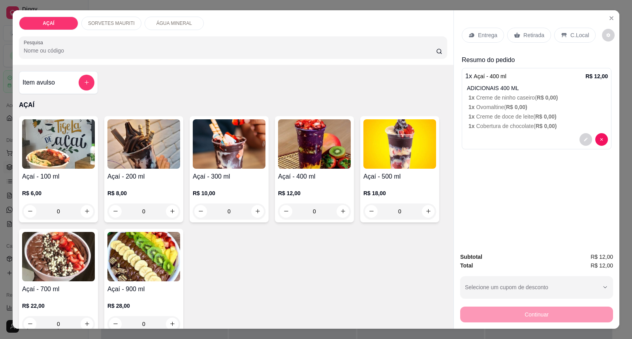
click at [474, 38] on div "Entrega" at bounding box center [483, 35] width 42 height 15
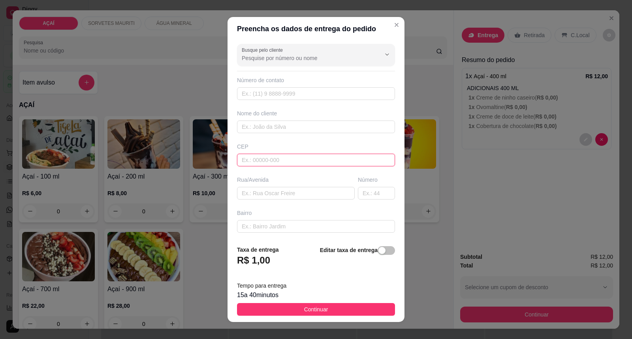
click at [303, 159] on input "text" at bounding box center [316, 160] width 158 height 13
type input "57520000"
type input "Maravilha"
type input "57520000"
type input "8760-2900"
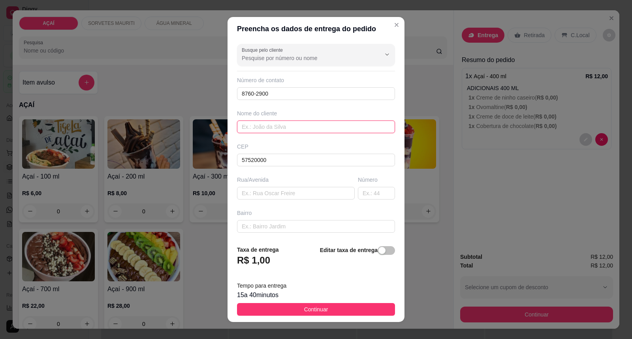
click at [292, 130] on input "text" at bounding box center [316, 126] width 158 height 13
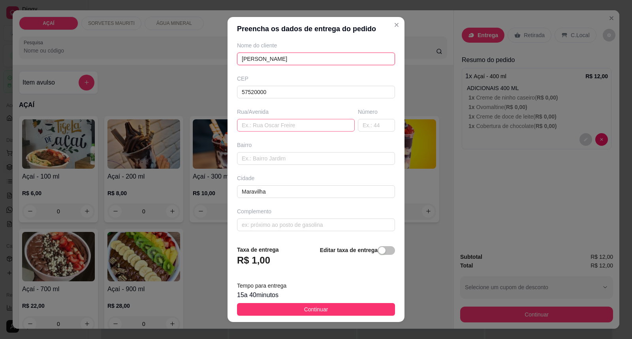
scroll to position [8, 0]
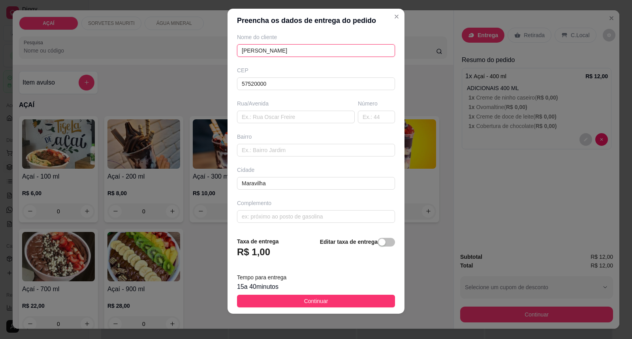
type input "[PERSON_NAME]"
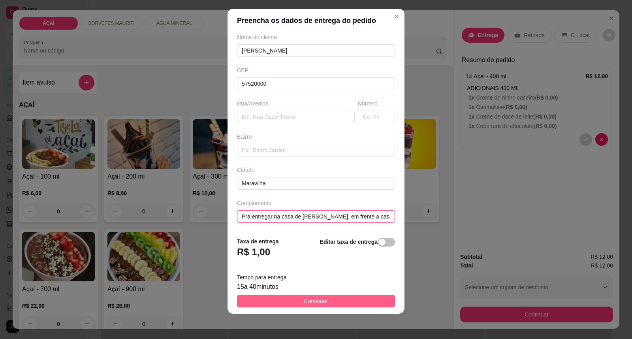
type input "Pra entregar na casa de [PERSON_NAME], em frente a casa de [PERSON_NAME] do cam…"
click at [352, 303] on button "Continuar" at bounding box center [316, 301] width 158 height 13
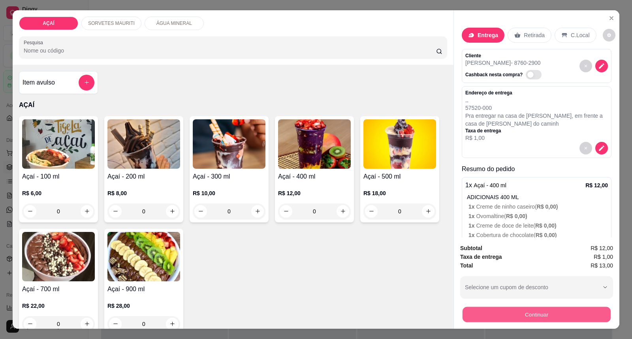
click at [504, 321] on button "Continuar" at bounding box center [537, 314] width 148 height 15
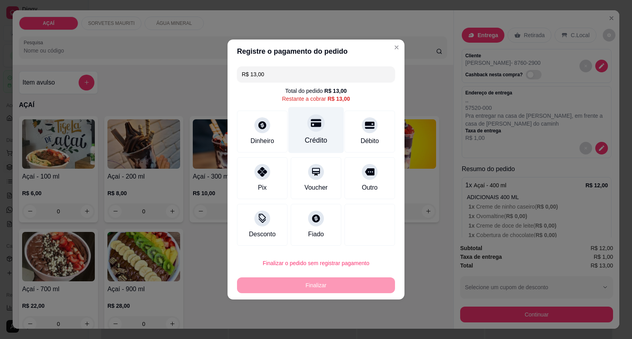
click at [330, 135] on div "Crédito" at bounding box center [316, 130] width 56 height 46
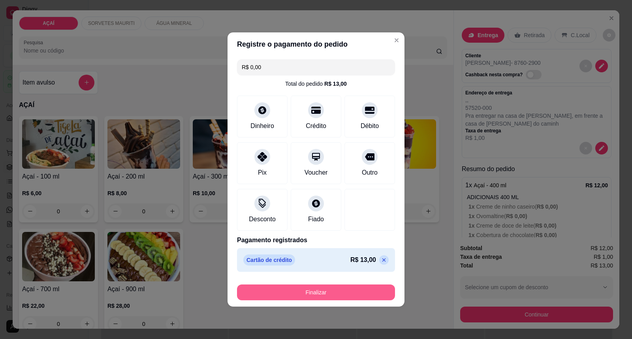
click at [340, 291] on button "Finalizar" at bounding box center [316, 292] width 158 height 16
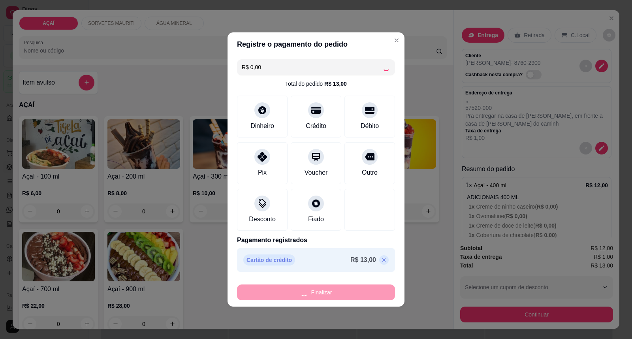
type input "-R$ 13,00"
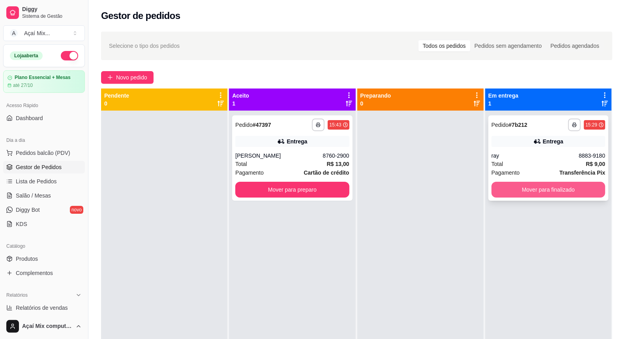
click at [569, 194] on button "Mover para finalizado" at bounding box center [549, 190] width 114 height 16
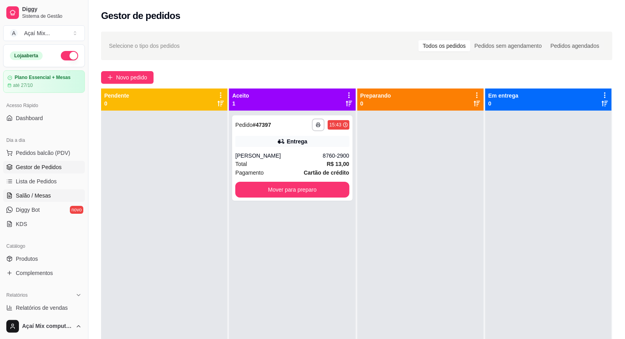
click at [29, 190] on link "Salão / Mesas" at bounding box center [44, 195] width 82 height 13
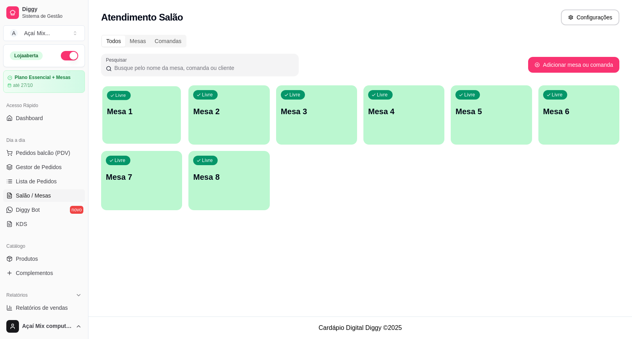
click at [178, 124] on div "Livre Mesa 1" at bounding box center [141, 110] width 79 height 48
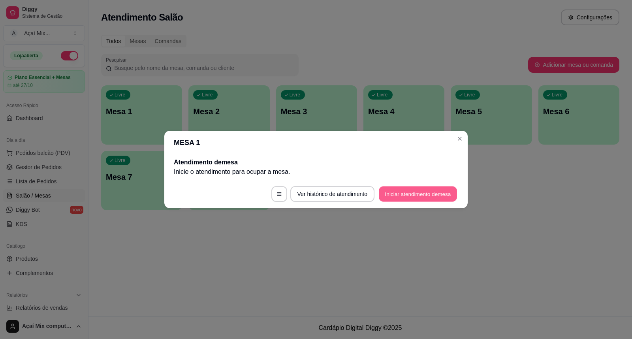
click at [418, 194] on button "Iniciar atendimento de mesa" at bounding box center [418, 193] width 78 height 15
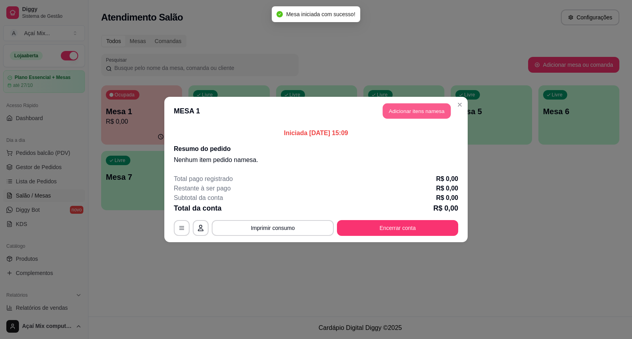
click at [393, 111] on button "Adicionar itens na mesa" at bounding box center [417, 111] width 68 height 15
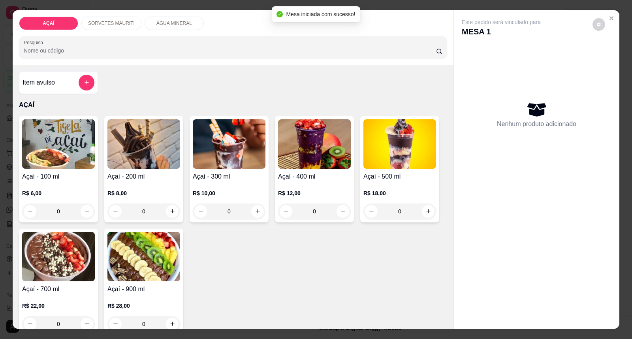
click at [250, 166] on img at bounding box center [229, 143] width 73 height 49
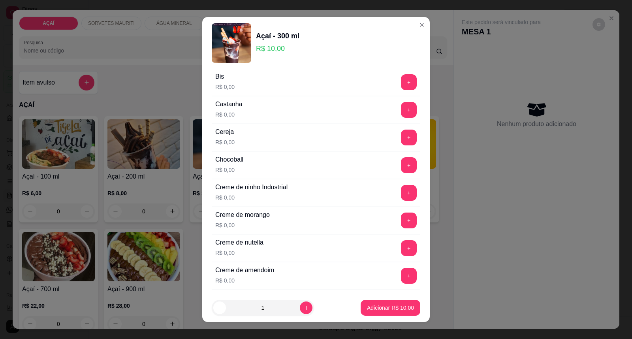
scroll to position [88, 0]
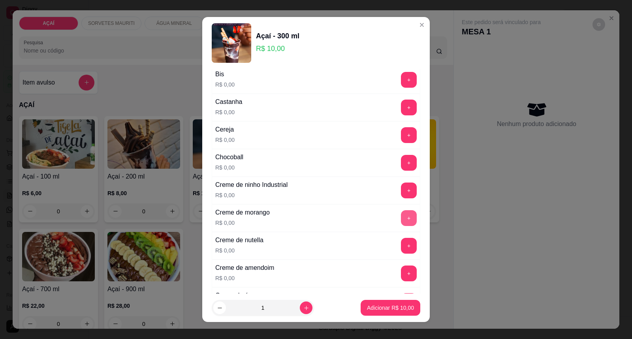
click at [401, 219] on button "+" at bounding box center [409, 218] width 16 height 16
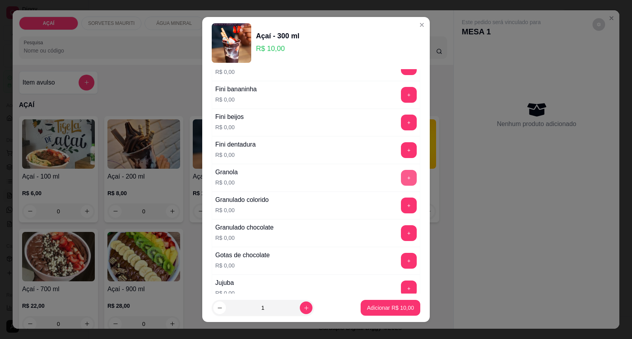
click at [401, 186] on button "+" at bounding box center [409, 178] width 16 height 16
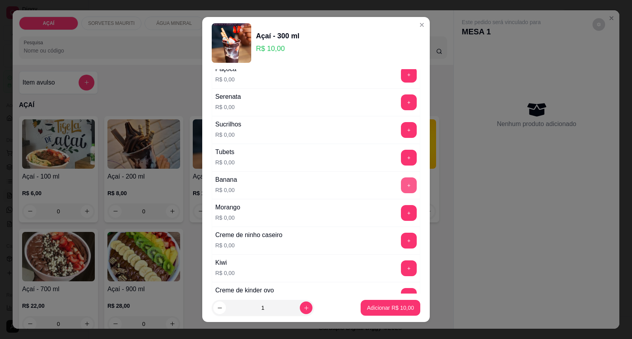
scroll to position [966, 0]
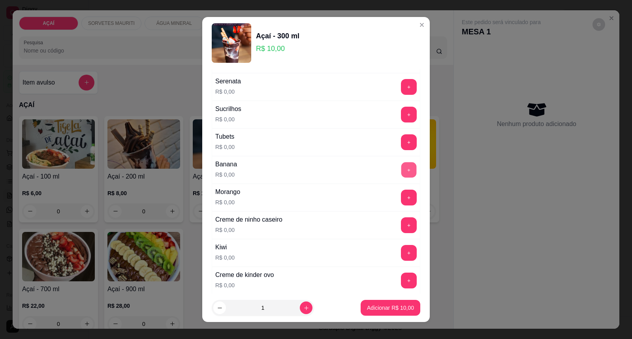
click at [401, 174] on button "+" at bounding box center [408, 169] width 15 height 15
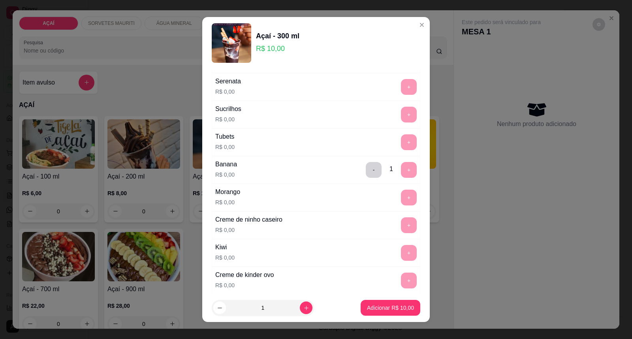
click at [380, 307] on button "Adicionar R$ 10,00" at bounding box center [391, 308] width 60 height 16
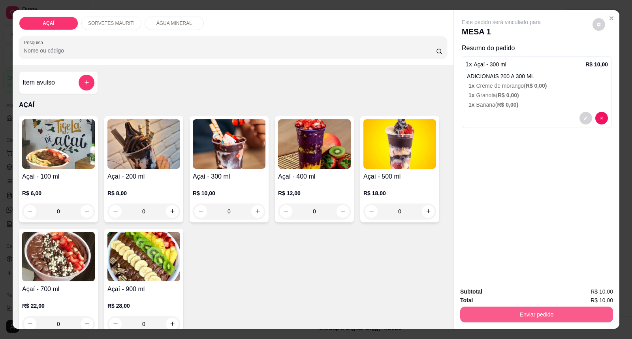
click at [472, 312] on button "Enviar pedido" at bounding box center [536, 315] width 153 height 16
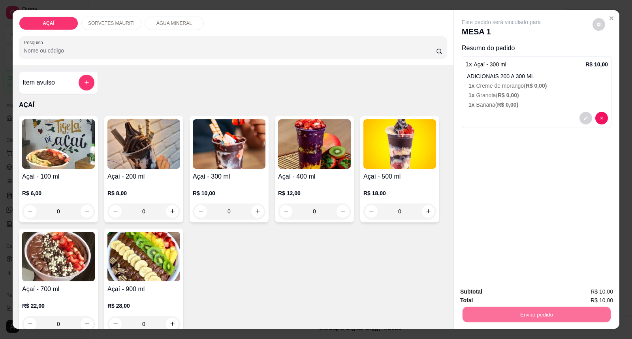
click at [536, 296] on button "Registrar cliente" at bounding box center [539, 295] width 51 height 15
click at [538, 314] on button "Enviar pedido" at bounding box center [537, 314] width 148 height 15
click at [603, 289] on button "Enviar pedido" at bounding box center [591, 295] width 43 height 15
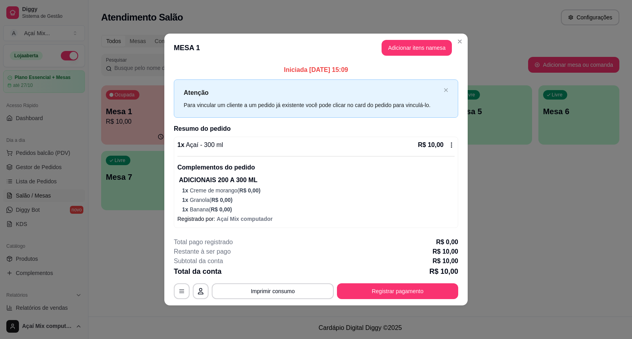
click at [176, 155] on div "1 x Açaí - 300 ml R$ 10,00 Complementos do pedido ADICIONAIS 200 A 300 ML 1 x C…" at bounding box center [316, 182] width 284 height 91
click at [371, 301] on footer "**********" at bounding box center [315, 268] width 303 height 74
click at [368, 293] on button "Registrar pagamento" at bounding box center [398, 291] width 118 height 15
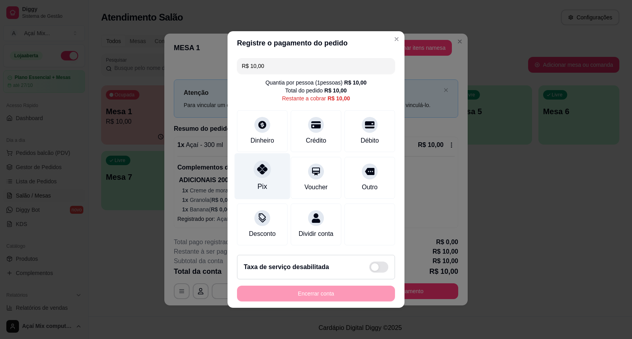
click at [248, 175] on div "Pix" at bounding box center [263, 176] width 56 height 46
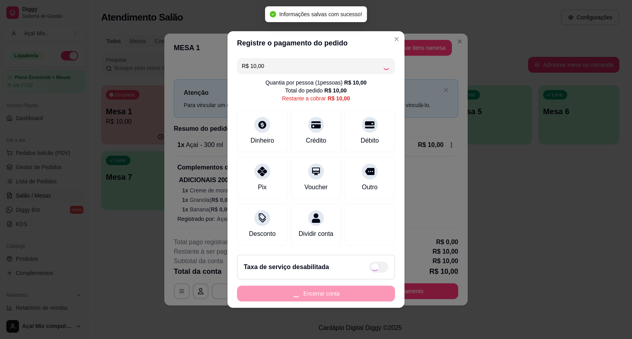
type input "R$ 0,00"
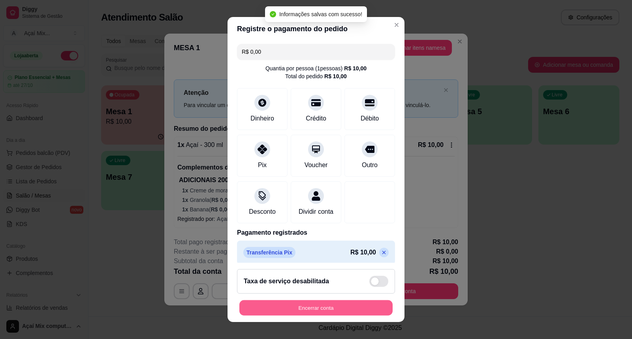
click at [346, 306] on button "Encerrar conta" at bounding box center [315, 307] width 153 height 15
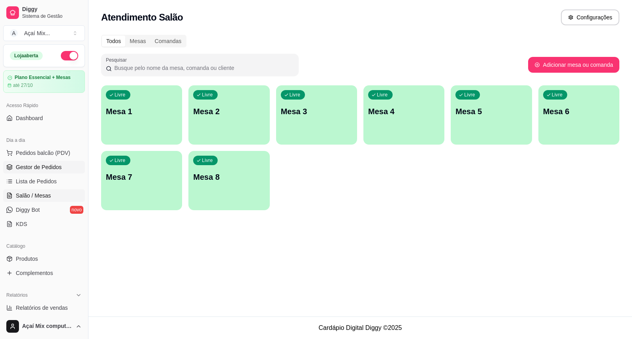
click at [51, 167] on span "Gestor de Pedidos" at bounding box center [39, 167] width 46 height 8
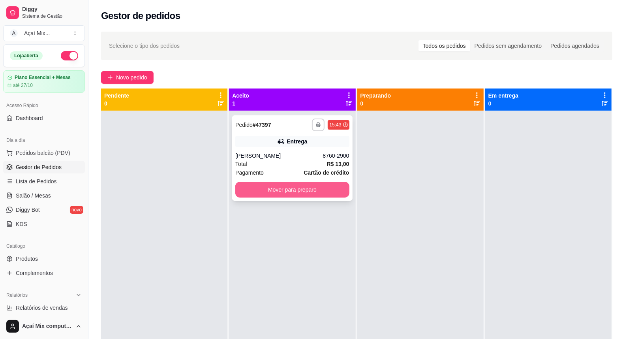
click at [285, 194] on button "Mover para preparo" at bounding box center [292, 190] width 114 height 16
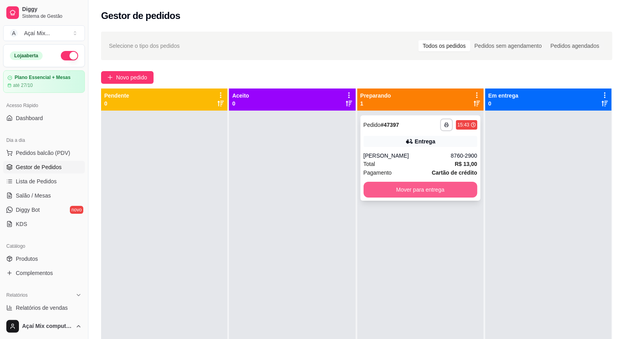
click at [388, 194] on button "Mover para entrega" at bounding box center [421, 190] width 114 height 16
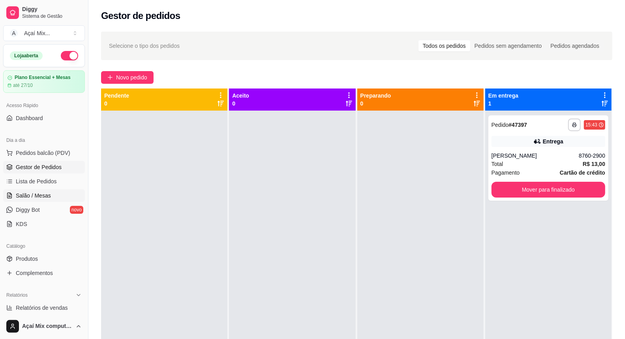
click at [32, 201] on link "Salão / Mesas" at bounding box center [44, 195] width 82 height 13
click at [136, 73] on span "Novo pedido" at bounding box center [131, 77] width 31 height 9
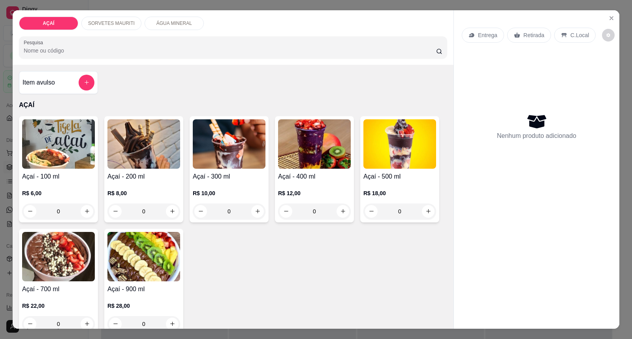
click at [56, 174] on h4 "Açaí - 100 ml" at bounding box center [58, 176] width 73 height 9
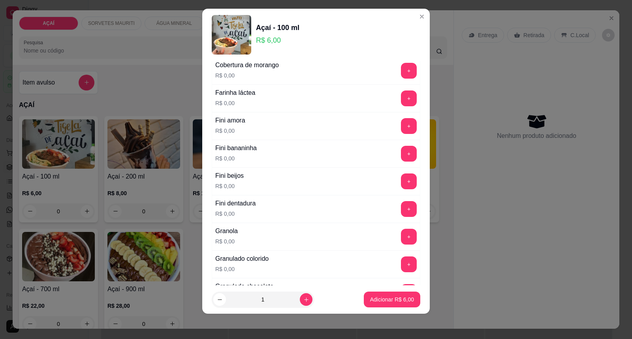
scroll to position [483, 0]
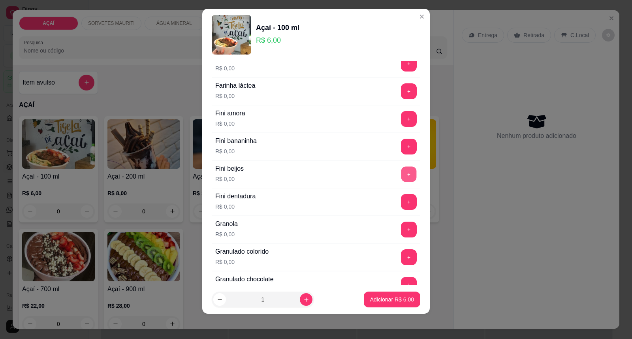
click at [401, 179] on button "+" at bounding box center [408, 174] width 15 height 15
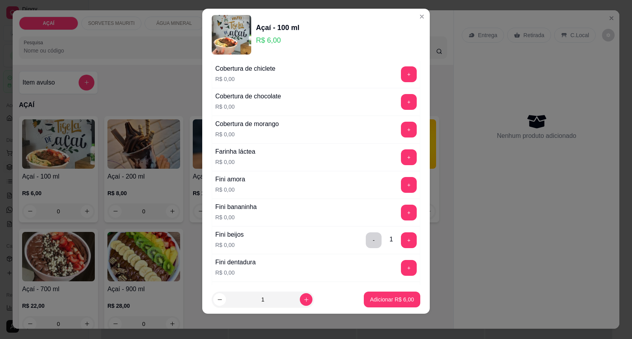
scroll to position [395, 0]
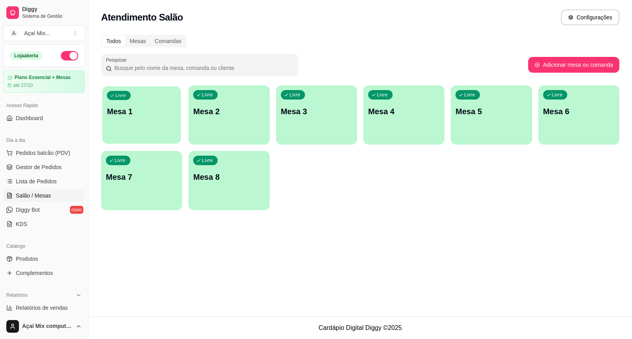
click at [139, 122] on div "Livre Mesa 1" at bounding box center [141, 110] width 79 height 48
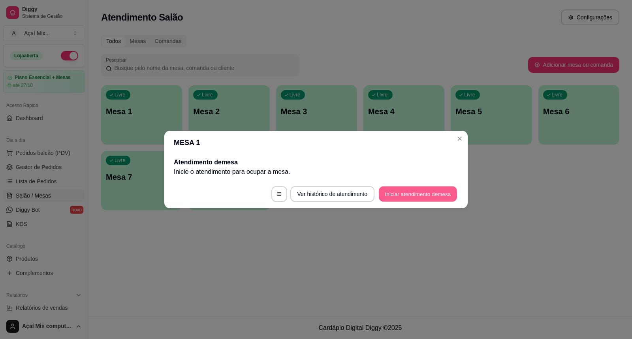
click at [440, 191] on button "Iniciar atendimento de mesa" at bounding box center [418, 193] width 78 height 15
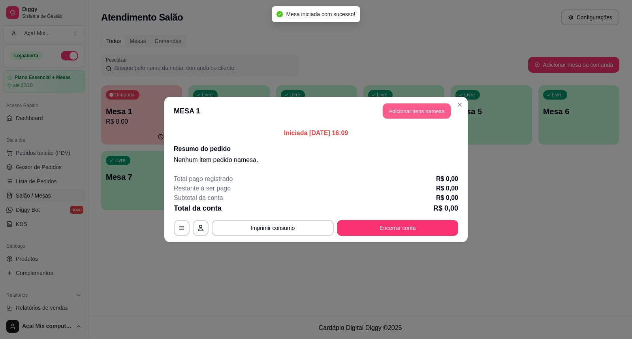
click at [429, 104] on button "Adicionar itens na mesa" at bounding box center [417, 111] width 68 height 15
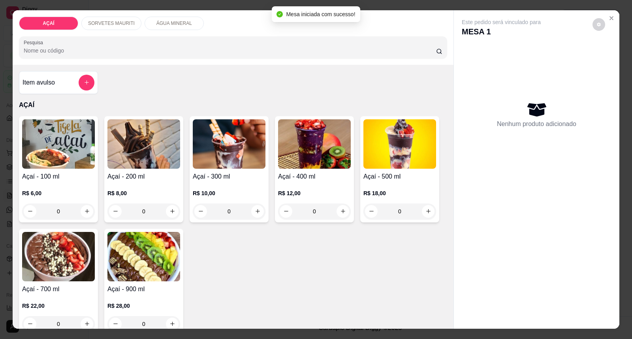
click at [64, 162] on img at bounding box center [58, 143] width 73 height 49
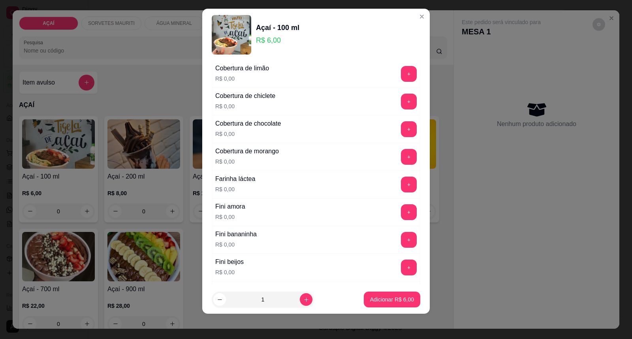
scroll to position [439, 0]
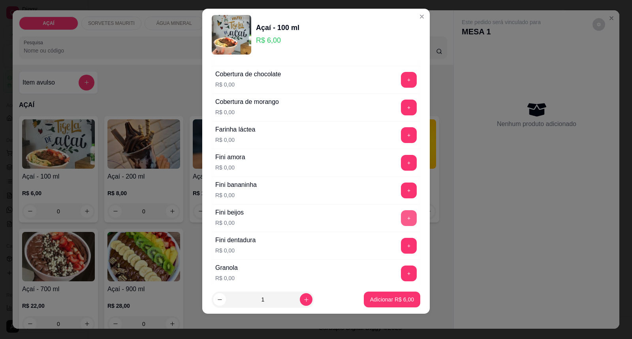
click at [401, 215] on button "+" at bounding box center [409, 218] width 16 height 16
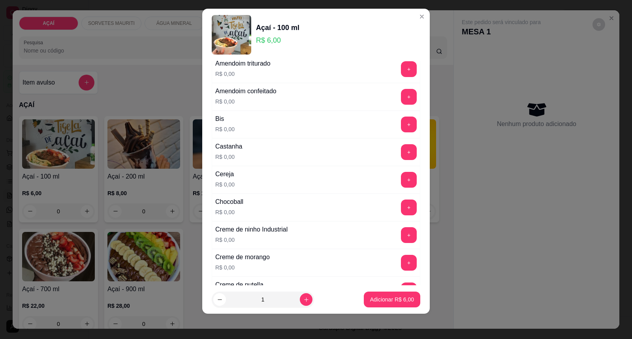
scroll to position [0, 0]
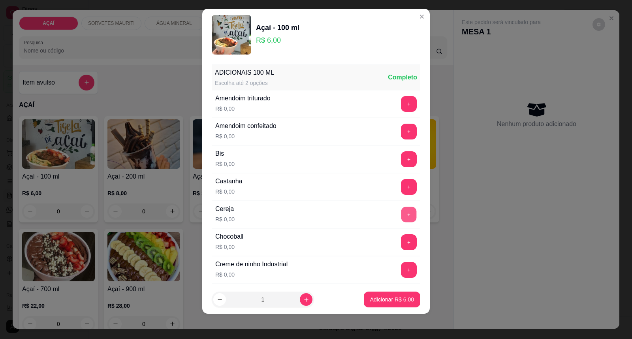
click at [401, 216] on button "+" at bounding box center [408, 214] width 15 height 15
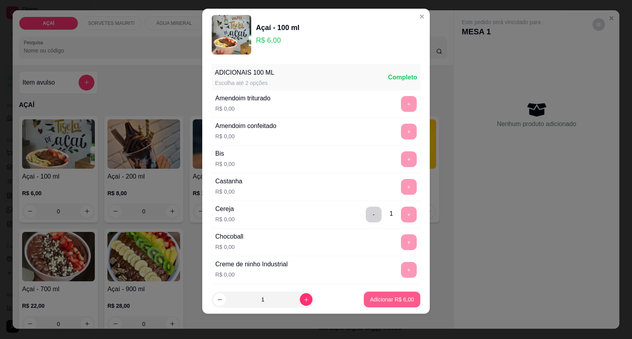
click at [380, 298] on p "Adicionar R$ 6,00" at bounding box center [392, 300] width 44 height 8
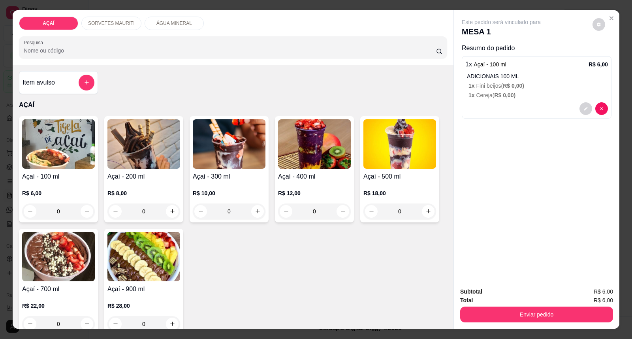
click at [32, 175] on h4 "Açaí - 100 ml" at bounding box center [58, 176] width 73 height 9
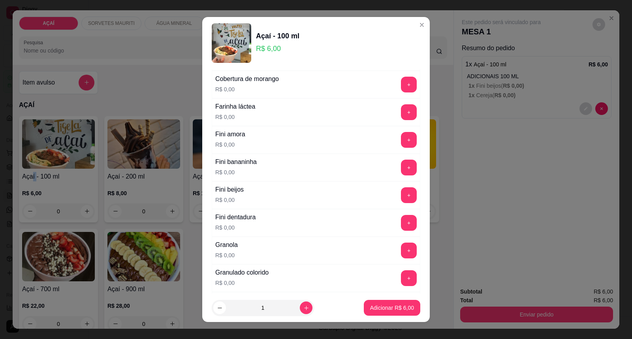
scroll to position [483, 0]
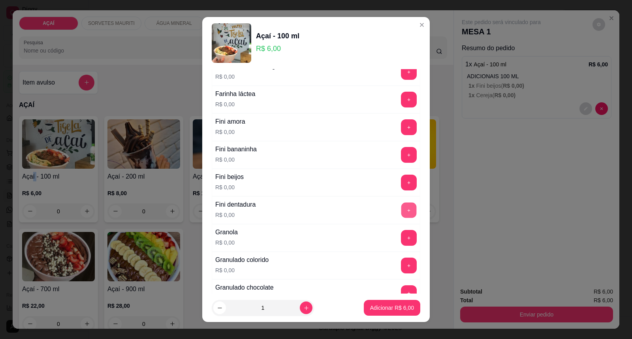
click at [401, 207] on button "+" at bounding box center [408, 210] width 15 height 15
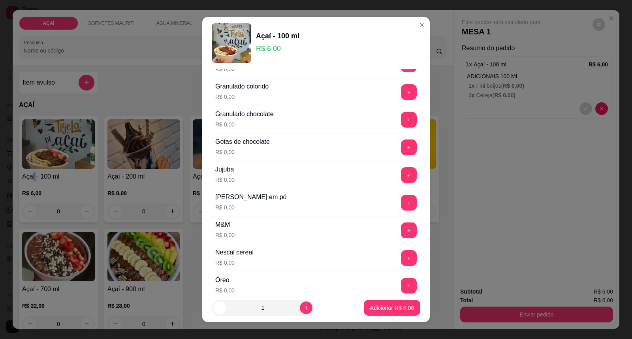
scroll to position [658, 0]
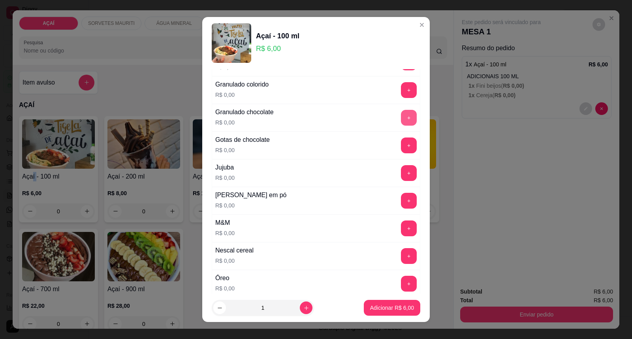
click at [401, 115] on button "+" at bounding box center [409, 118] width 16 height 16
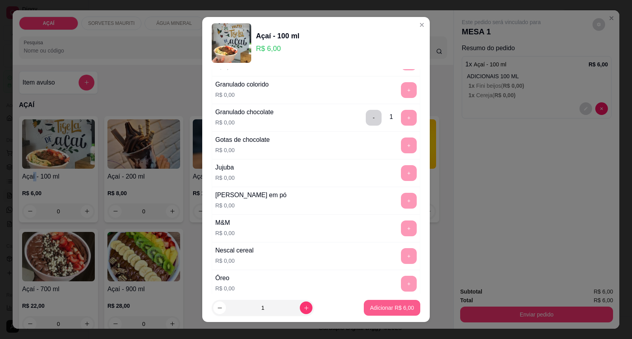
click at [380, 304] on p "Adicionar R$ 6,00" at bounding box center [392, 308] width 44 height 8
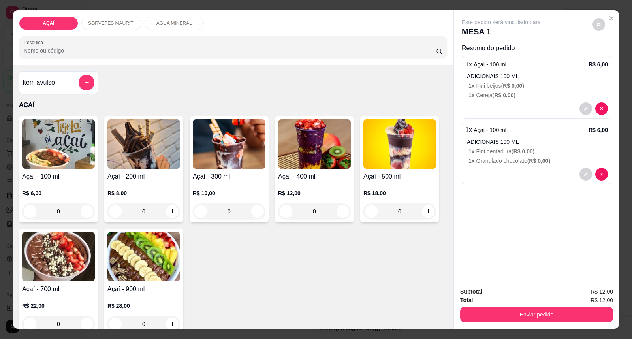
click at [46, 194] on p "R$ 6,00" at bounding box center [58, 193] width 73 height 8
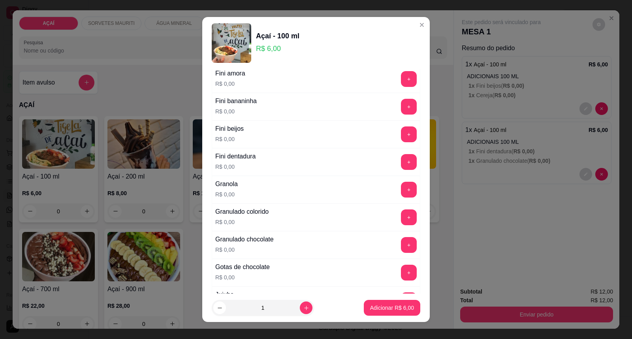
scroll to position [483, 0]
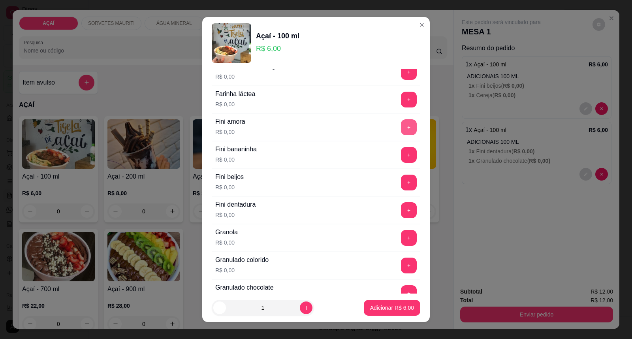
click at [401, 131] on button "+" at bounding box center [409, 127] width 16 height 16
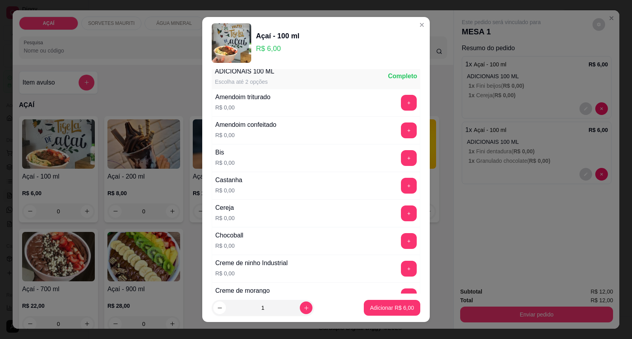
scroll to position [0, 0]
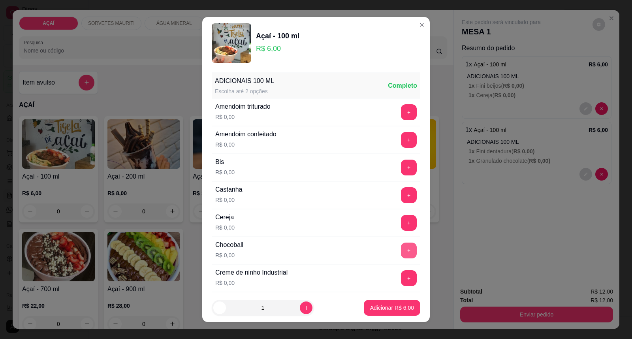
click at [401, 250] on button "+" at bounding box center [409, 251] width 16 height 16
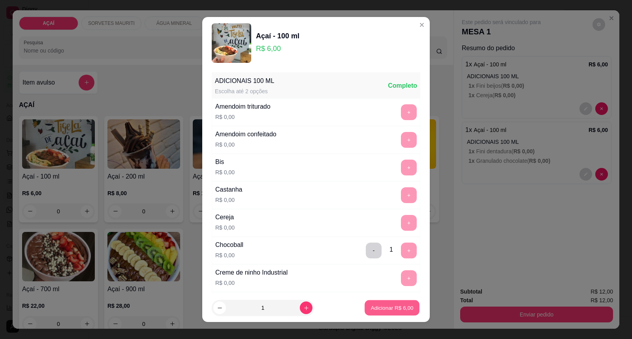
click at [386, 306] on p "Adicionar R$ 6,00" at bounding box center [392, 308] width 43 height 8
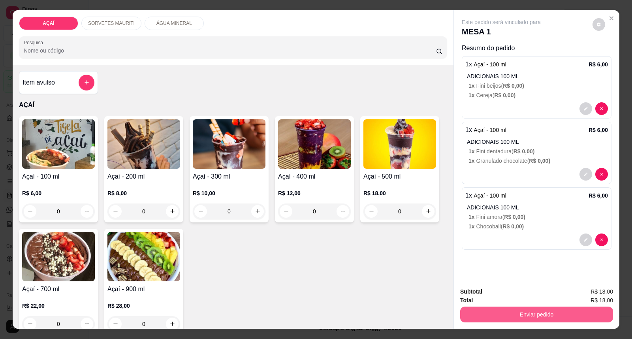
click at [510, 317] on button "Enviar pedido" at bounding box center [536, 315] width 153 height 16
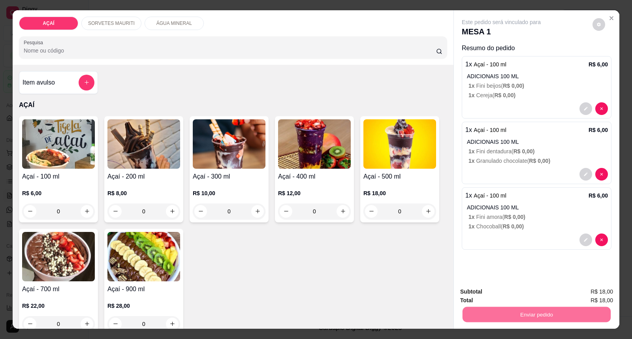
click at [608, 294] on button "Enviar pedido" at bounding box center [592, 295] width 45 height 15
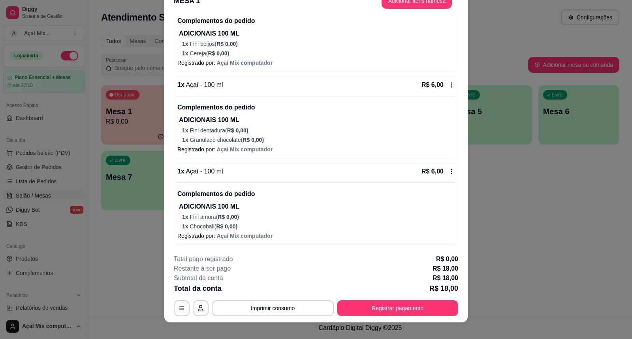
scroll to position [24, 0]
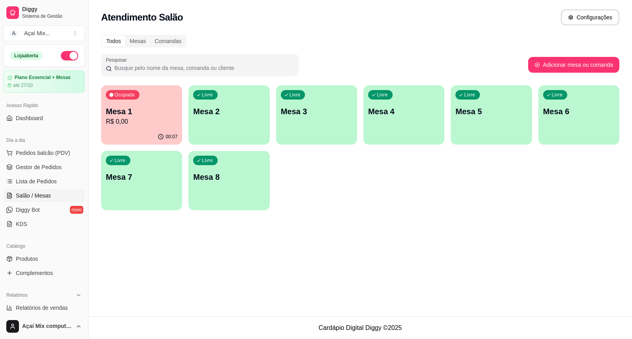
click at [222, 117] on div "Livre Mesa 2" at bounding box center [228, 110] width 81 height 50
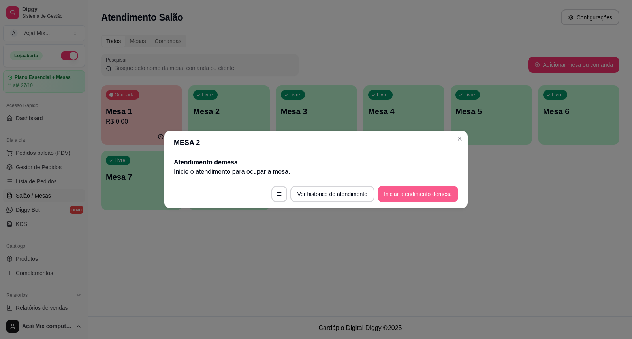
click at [431, 196] on button "Iniciar atendimento de mesa" at bounding box center [418, 194] width 81 height 16
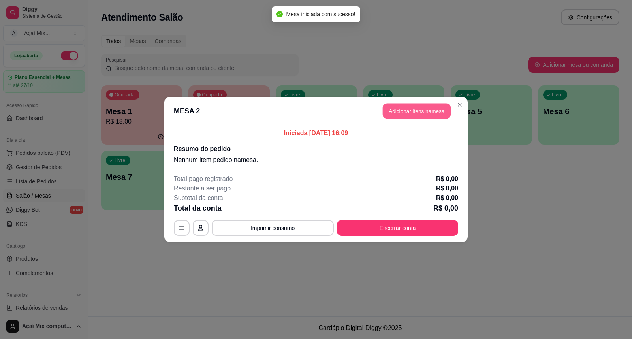
click at [427, 109] on button "Adicionar itens na mesa" at bounding box center [417, 111] width 68 height 15
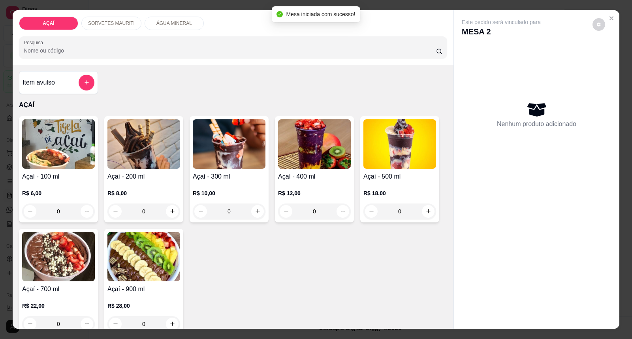
click at [141, 190] on p "R$ 8,00" at bounding box center [143, 193] width 73 height 8
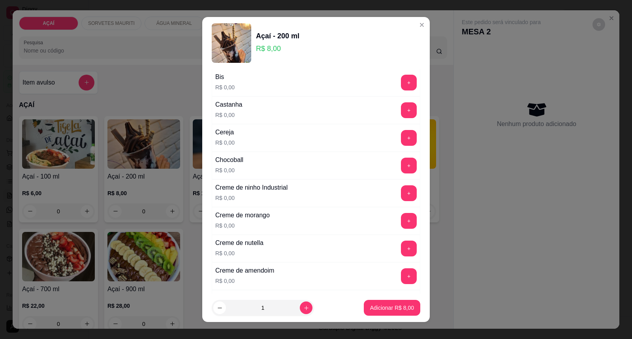
scroll to position [88, 0]
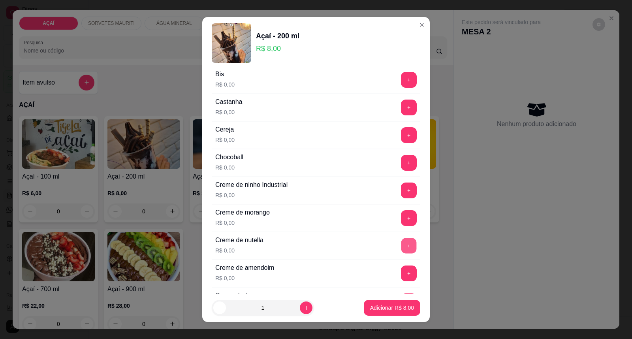
click at [401, 242] on button "+" at bounding box center [408, 245] width 15 height 15
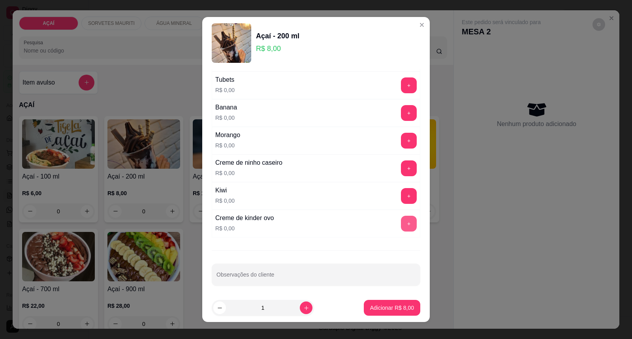
scroll to position [1028, 0]
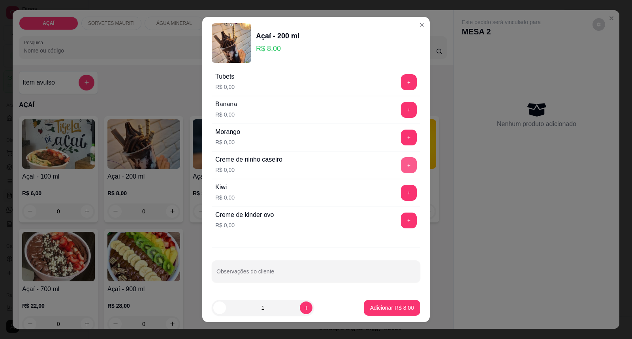
click at [401, 164] on button "+" at bounding box center [409, 165] width 16 height 16
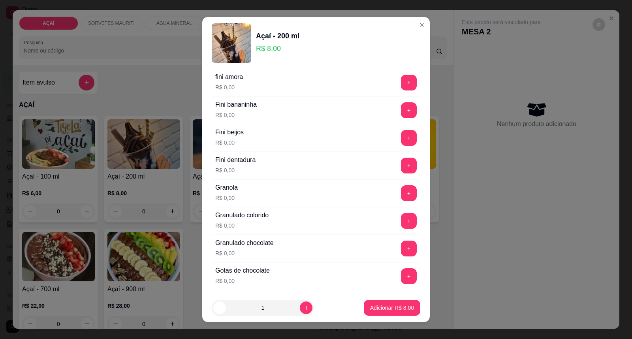
scroll to position [546, 0]
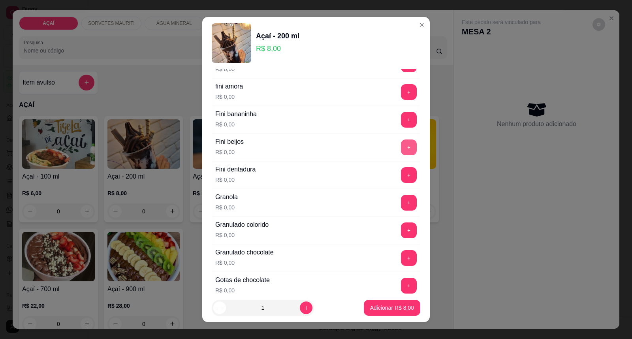
click at [401, 155] on button "+" at bounding box center [409, 147] width 16 height 16
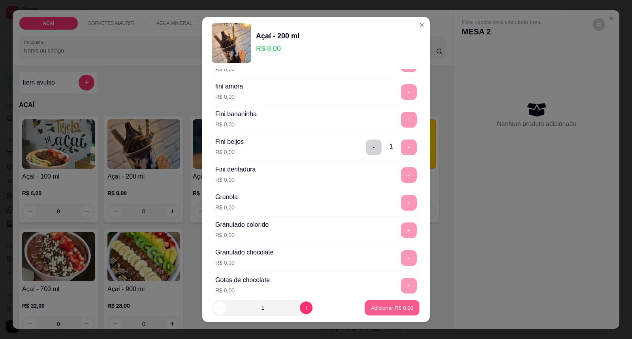
click at [371, 309] on p "Adicionar R$ 8,00" at bounding box center [392, 308] width 43 height 8
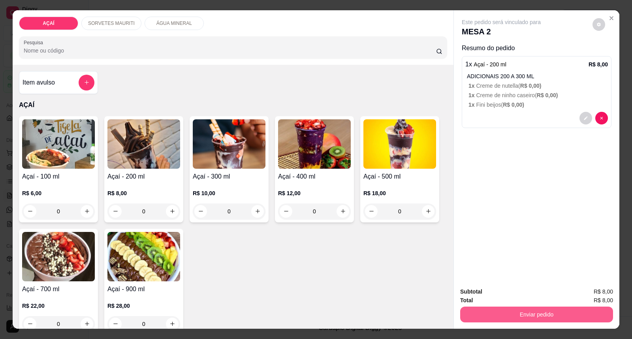
click at [594, 311] on button "Enviar pedido" at bounding box center [536, 315] width 153 height 16
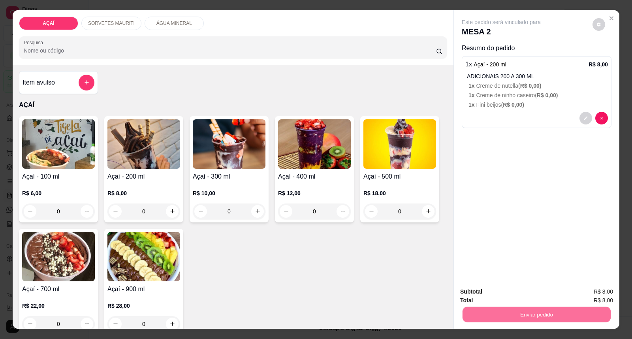
click at [582, 297] on button "Enviar pedido" at bounding box center [591, 295] width 43 height 15
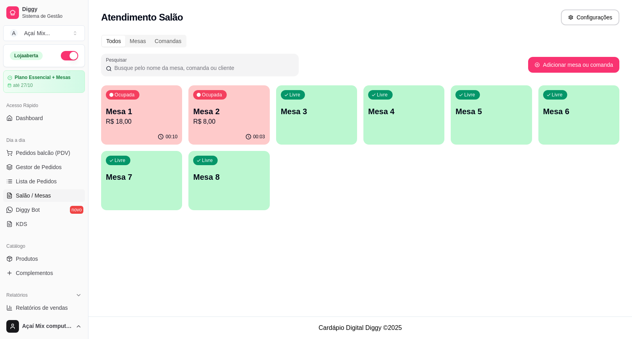
click at [224, 126] on div "Ocupada Mesa 2 R$ 8,00" at bounding box center [228, 107] width 81 height 44
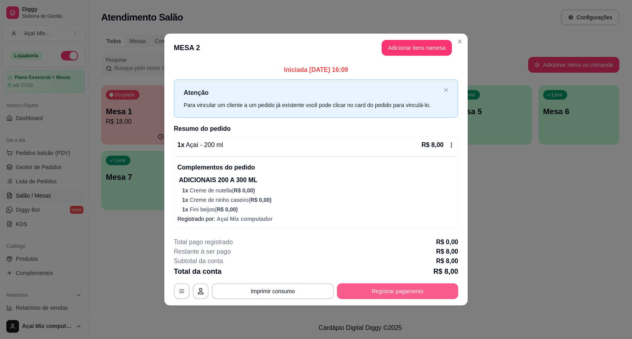
click at [365, 283] on div "**********" at bounding box center [316, 291] width 284 height 16
click at [348, 289] on button "Registrar pagamento" at bounding box center [397, 291] width 121 height 16
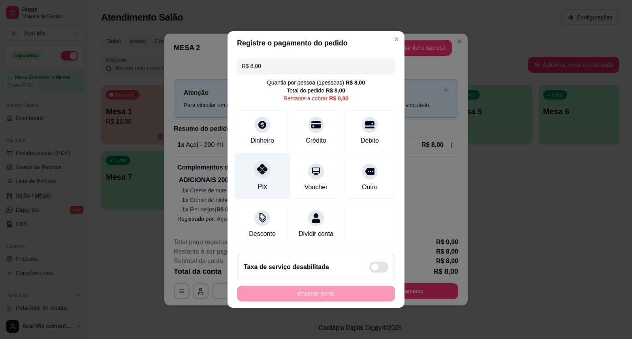
click at [278, 164] on div "Pix" at bounding box center [263, 176] width 56 height 46
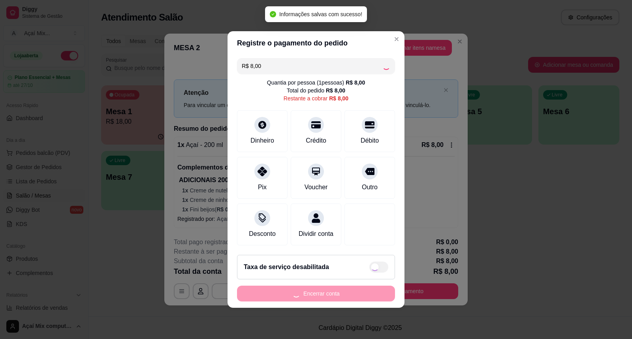
type input "R$ 0,00"
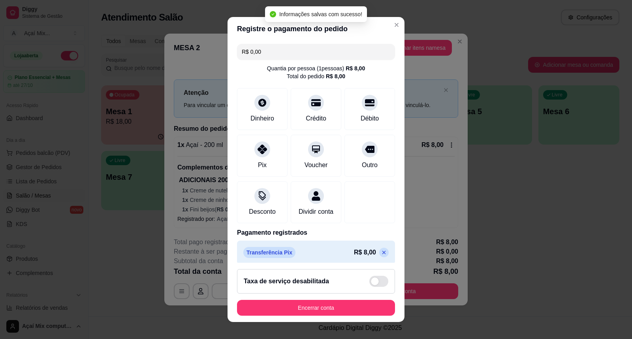
click at [309, 298] on footer "Taxa de serviço desabilitada Encerrar conta" at bounding box center [316, 292] width 177 height 59
click at [310, 307] on button "Encerrar conta" at bounding box center [316, 308] width 158 height 16
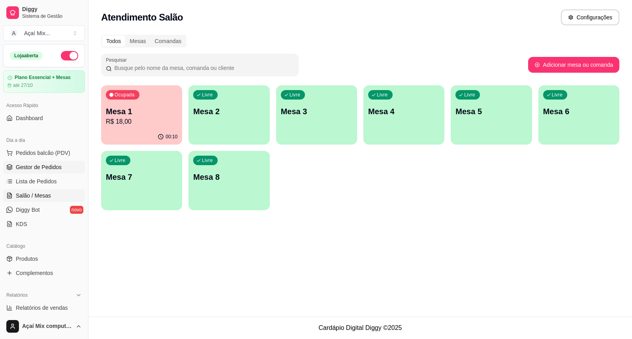
click at [51, 165] on span "Gestor de Pedidos" at bounding box center [39, 167] width 46 height 8
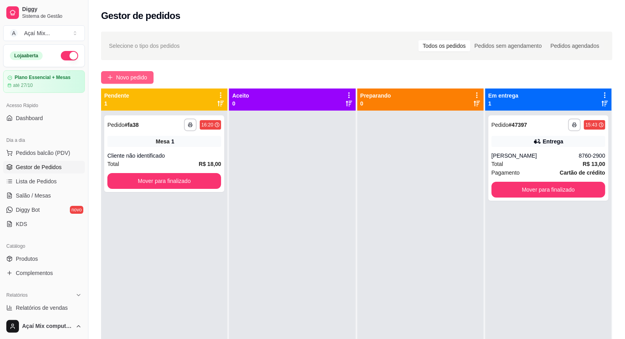
click at [129, 77] on span "Novo pedido" at bounding box center [131, 77] width 31 height 9
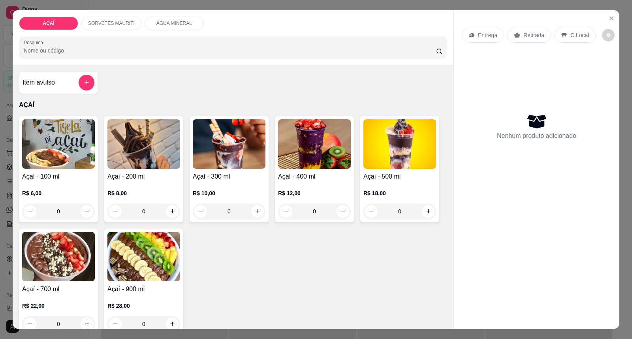
click at [340, 216] on div "0" at bounding box center [314, 211] width 73 height 16
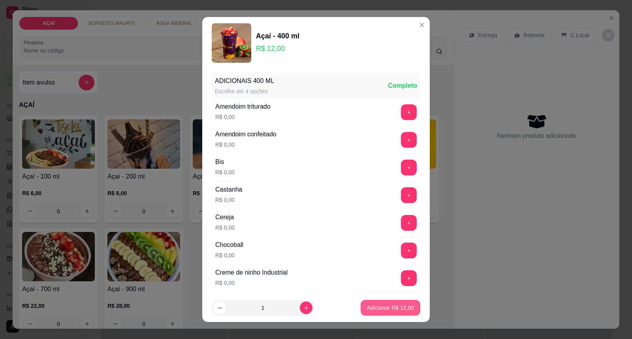
click at [388, 306] on p "Adicionar R$ 12,00" at bounding box center [390, 308] width 47 height 8
type input "1"
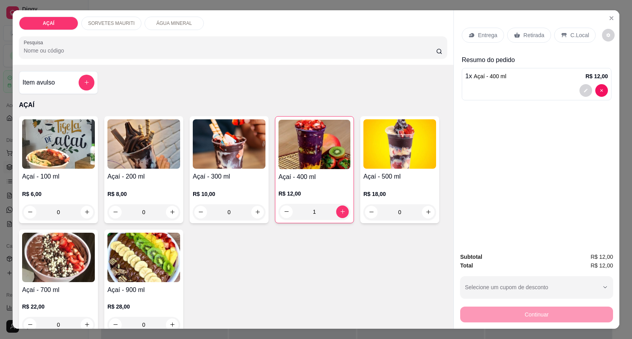
click at [480, 34] on p "Entrega" at bounding box center [487, 35] width 19 height 8
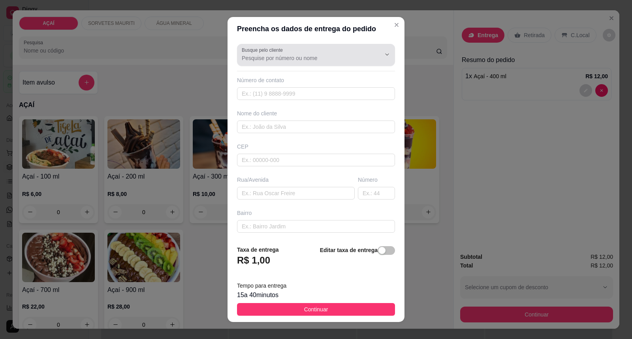
click at [274, 57] on input "Busque pelo cliente" at bounding box center [305, 58] width 126 height 8
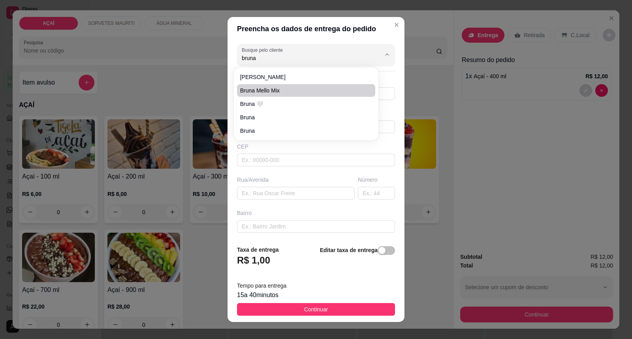
click at [277, 95] on li "Bruna Mello Mix" at bounding box center [306, 90] width 139 height 13
type input "Bruna Mello Mix"
type input "982021621"
type input "Bruna Mello Mix"
type input "5752000000000"
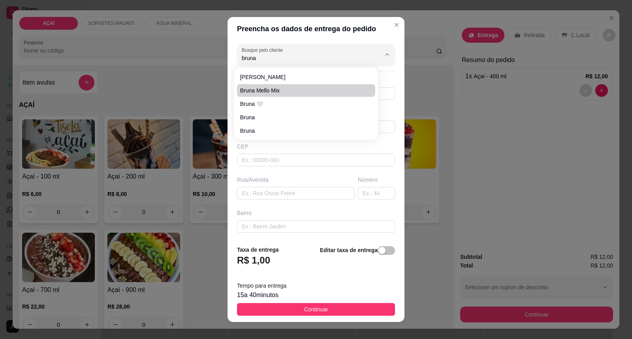
type input "Maravilha"
type input "Entrega na rua [GEOGRAPHIC_DATA] Na casa do jogo do bich0"
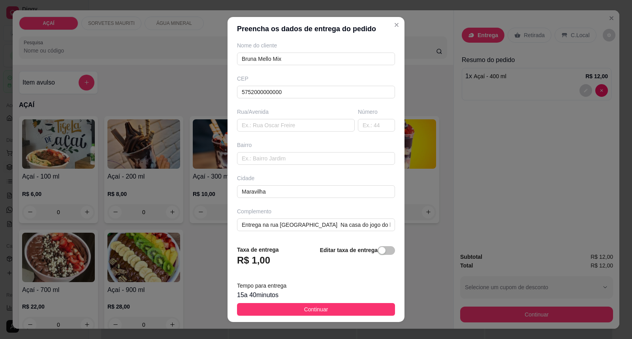
scroll to position [8, 0]
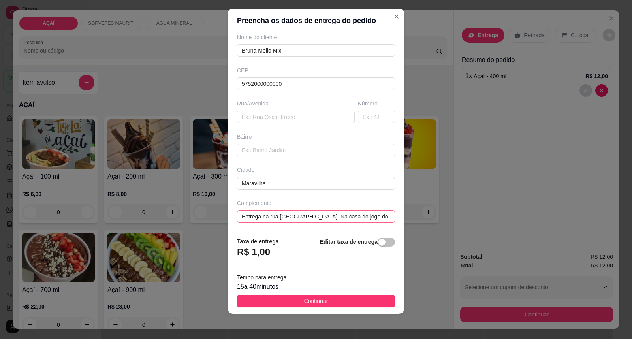
type input "Bruna Mello Mix"
click at [373, 220] on input "Entrega na rua [GEOGRAPHIC_DATA] Na casa do jogo do bich0" at bounding box center [316, 216] width 158 height 13
type input "E"
click at [293, 220] on input "text" at bounding box center [316, 216] width 158 height 13
type input "n"
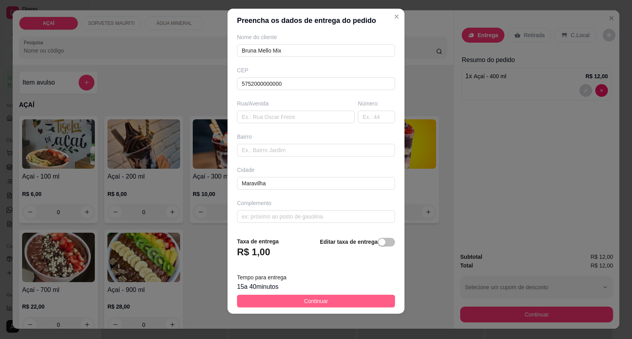
click at [304, 303] on span "Continuar" at bounding box center [316, 301] width 24 height 9
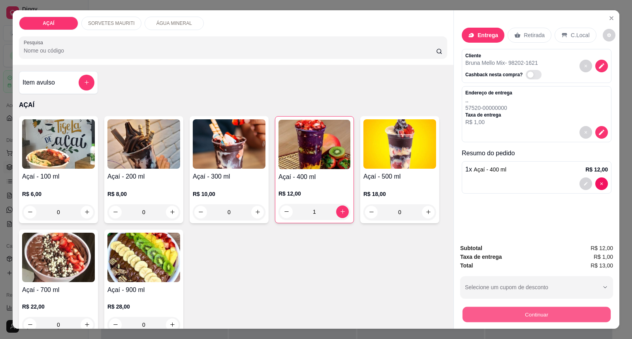
click at [577, 312] on button "Continuar" at bounding box center [537, 314] width 148 height 15
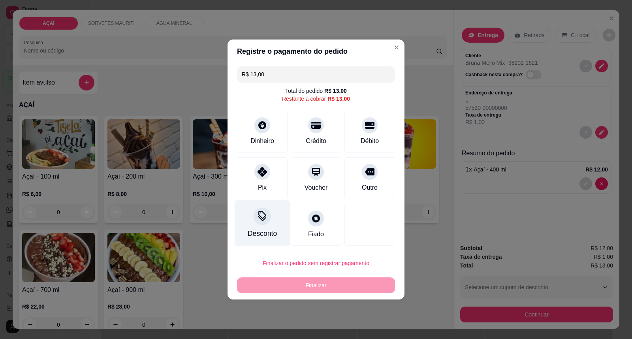
click at [259, 188] on div "Pix" at bounding box center [262, 187] width 9 height 9
type input "R$ 0,00"
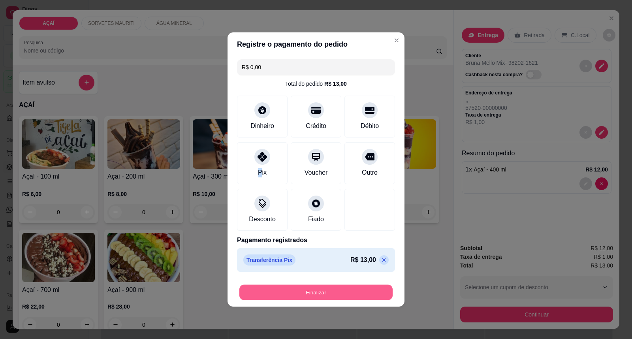
click at [294, 295] on button "Finalizar" at bounding box center [315, 292] width 153 height 15
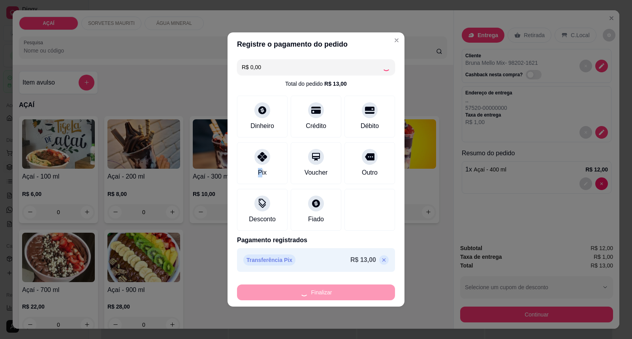
type input "0"
type input "-R$ 13,00"
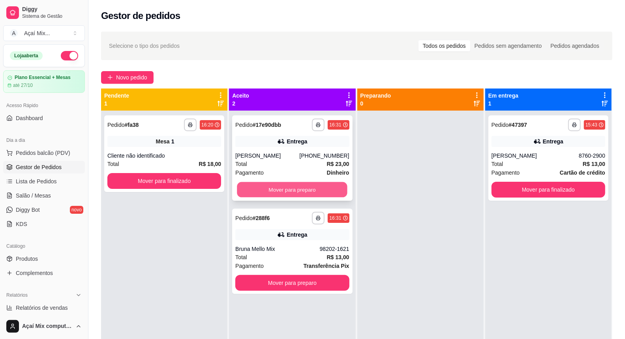
click at [241, 184] on button "Mover para preparo" at bounding box center [292, 189] width 111 height 15
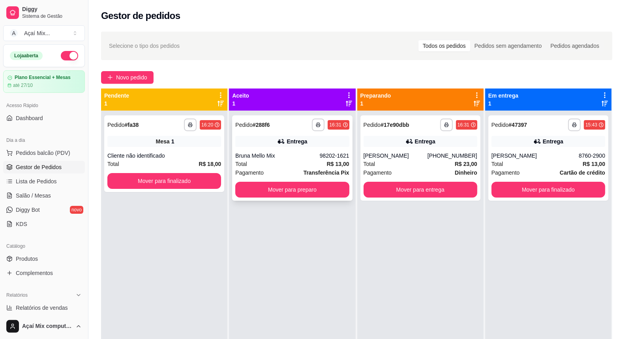
click at [338, 181] on div "**********" at bounding box center [292, 157] width 120 height 85
click at [540, 192] on button "Mover para finalizado" at bounding box center [549, 190] width 114 height 16
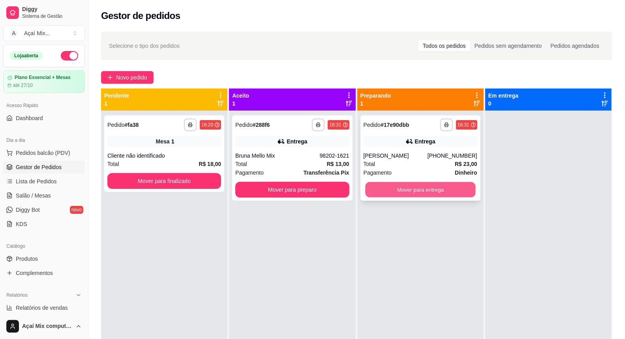
click at [442, 189] on button "Mover para entrega" at bounding box center [420, 189] width 111 height 15
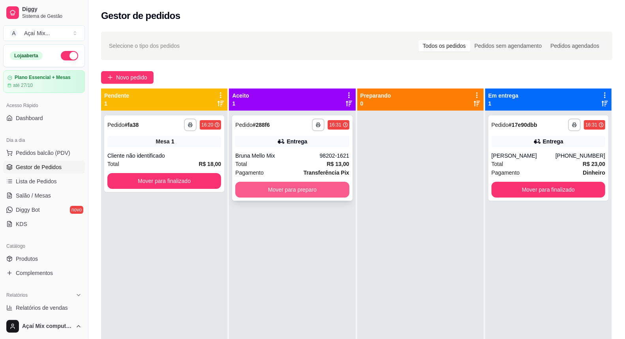
click at [273, 192] on button "Mover para preparo" at bounding box center [292, 190] width 114 height 16
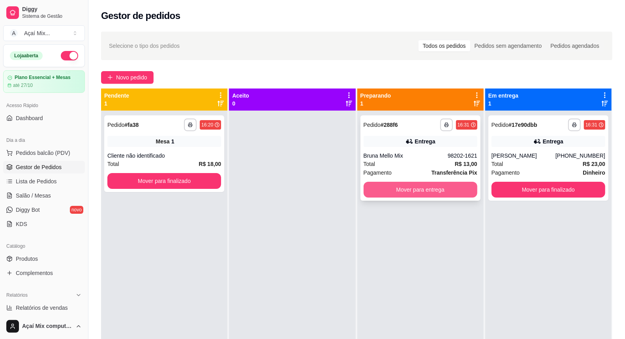
click at [436, 187] on button "Mover para entrega" at bounding box center [421, 190] width 114 height 16
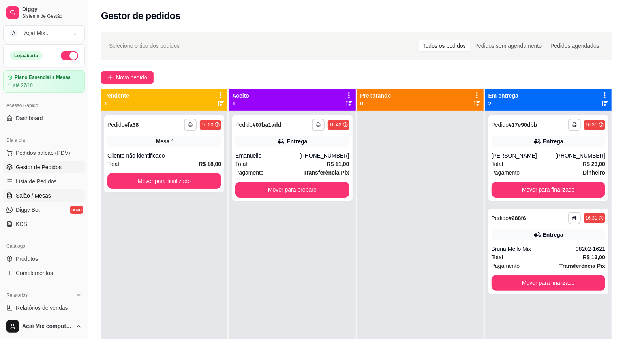
click at [44, 194] on span "Salão / Mesas" at bounding box center [33, 196] width 35 height 8
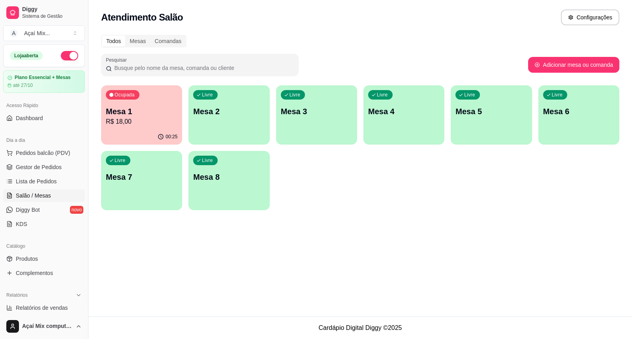
click at [234, 134] on div "Livre Mesa 2" at bounding box center [228, 110] width 81 height 50
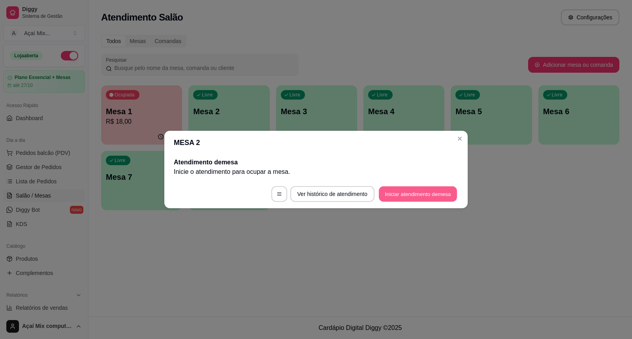
click at [389, 199] on button "Iniciar atendimento de mesa" at bounding box center [418, 193] width 78 height 15
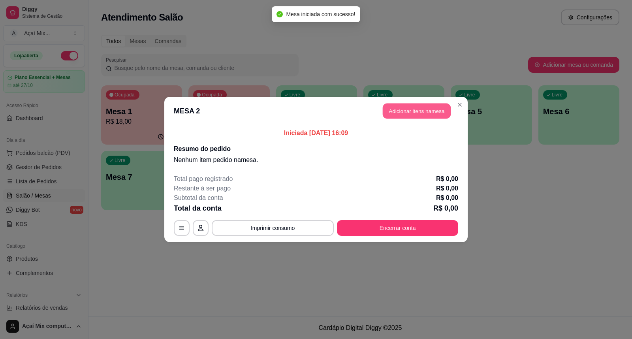
click at [427, 113] on button "Adicionar itens na mesa" at bounding box center [417, 111] width 68 height 15
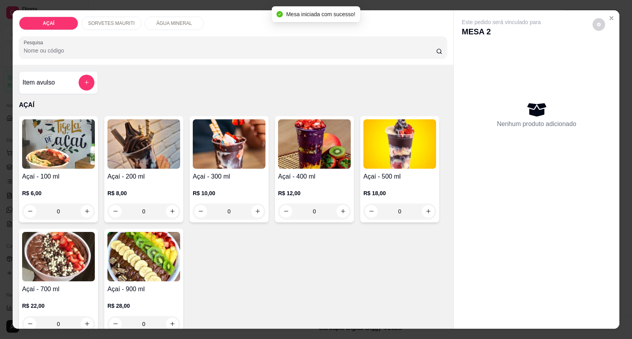
click at [132, 186] on div "R$ 8,00 0" at bounding box center [143, 200] width 73 height 38
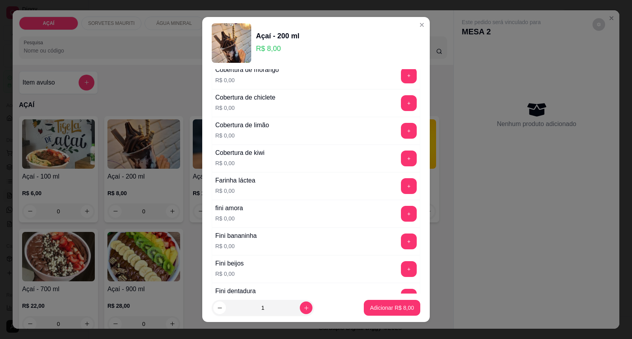
scroll to position [439, 0]
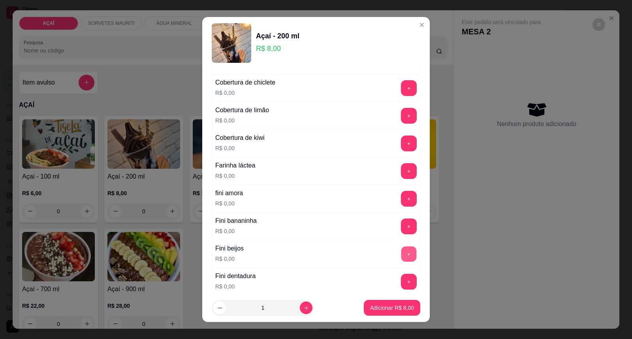
click at [401, 253] on button "+" at bounding box center [408, 254] width 15 height 15
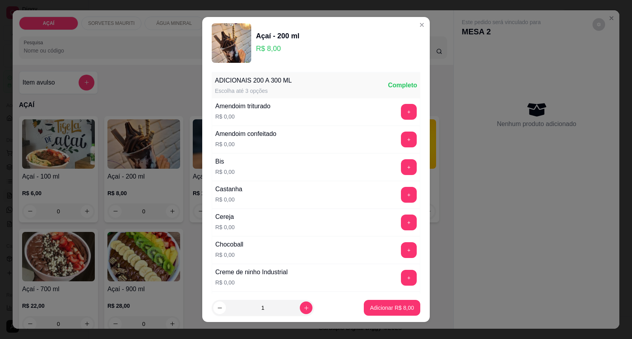
scroll to position [0, 0]
click at [401, 170] on button "+" at bounding box center [409, 168] width 16 height 16
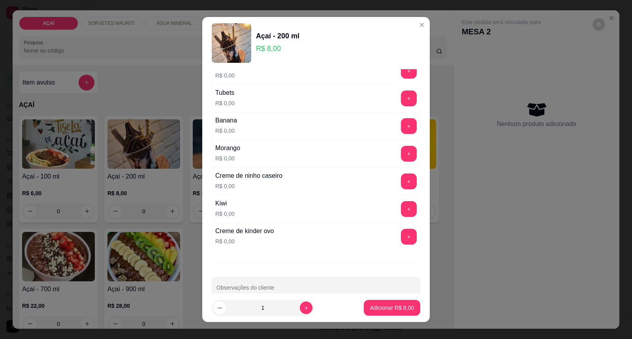
scroll to position [1028, 0]
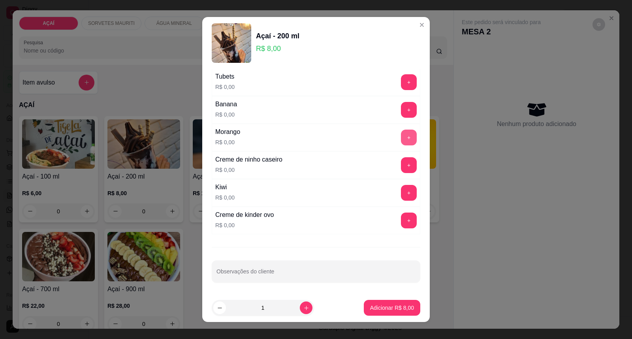
click at [401, 137] on button "+" at bounding box center [409, 138] width 16 height 16
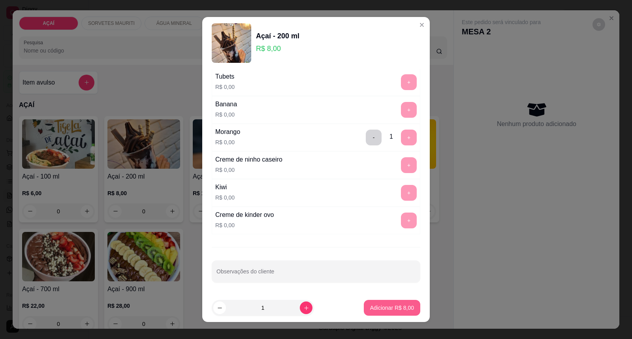
click at [385, 308] on p "Adicionar R$ 8,00" at bounding box center [392, 308] width 44 height 8
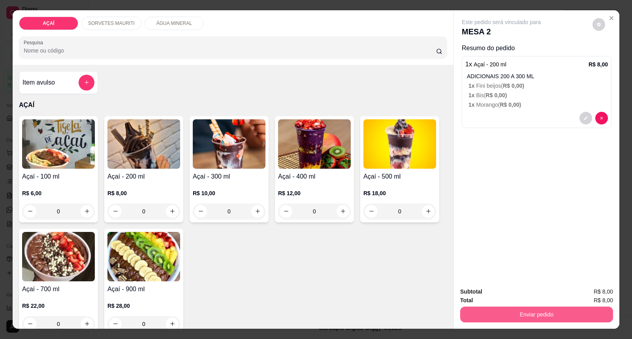
click at [481, 317] on button "Enviar pedido" at bounding box center [536, 315] width 153 height 16
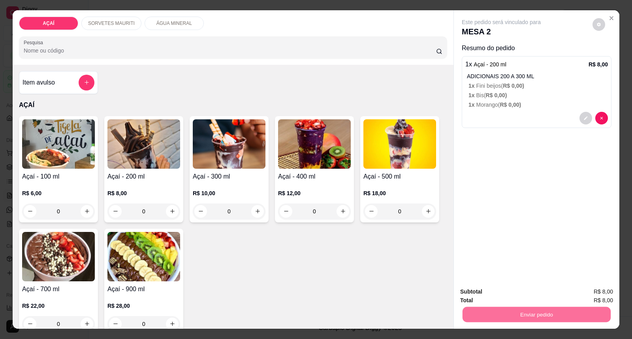
click at [579, 294] on button "Enviar pedido" at bounding box center [592, 295] width 45 height 15
